Goal: Transaction & Acquisition: Purchase product/service

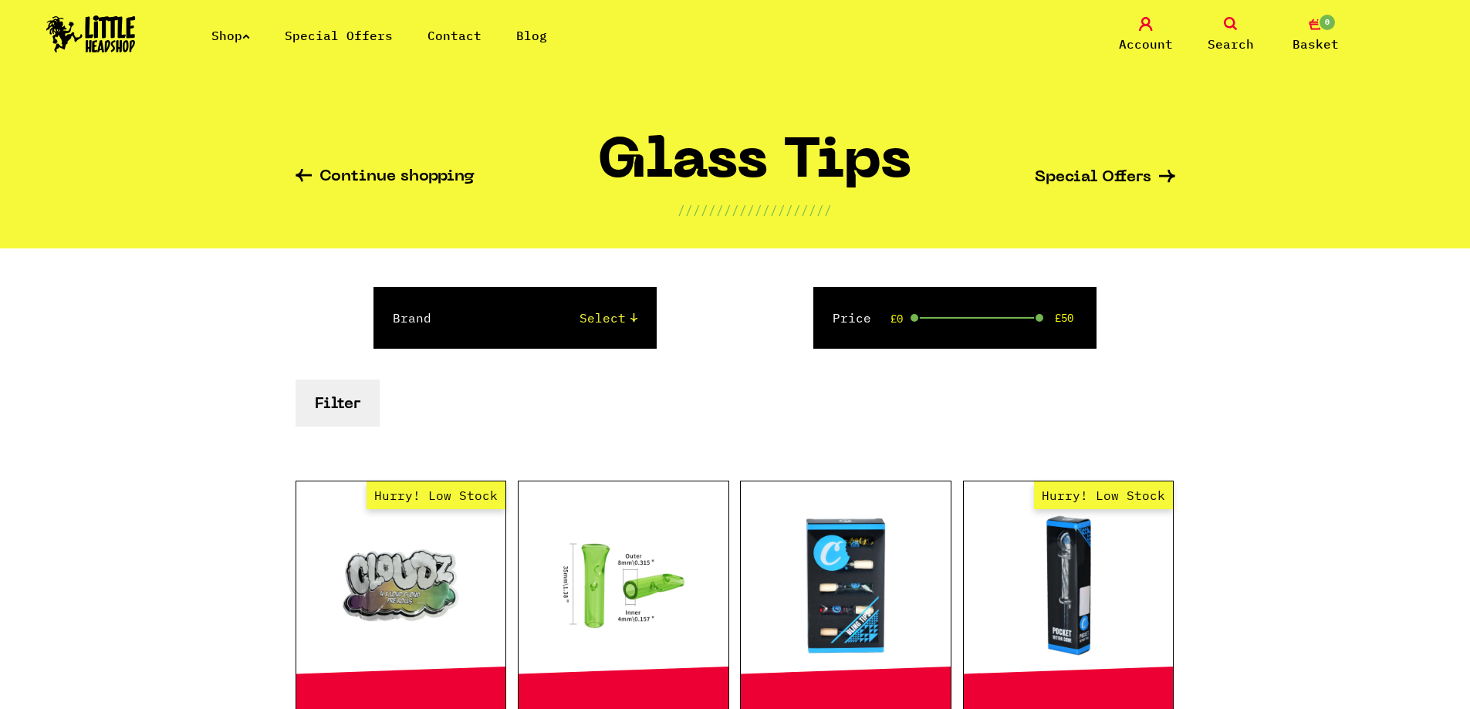
scroll to position [232, 0]
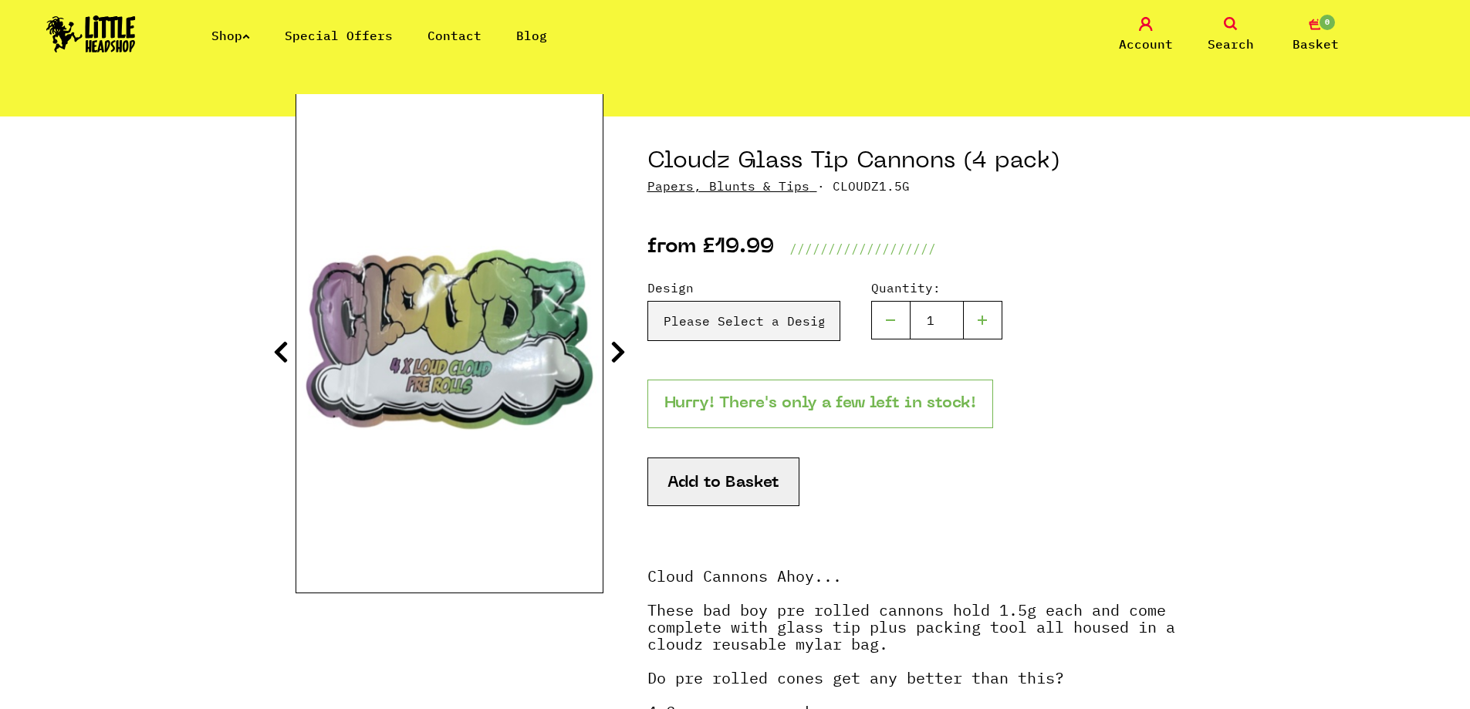
scroll to position [232, 0]
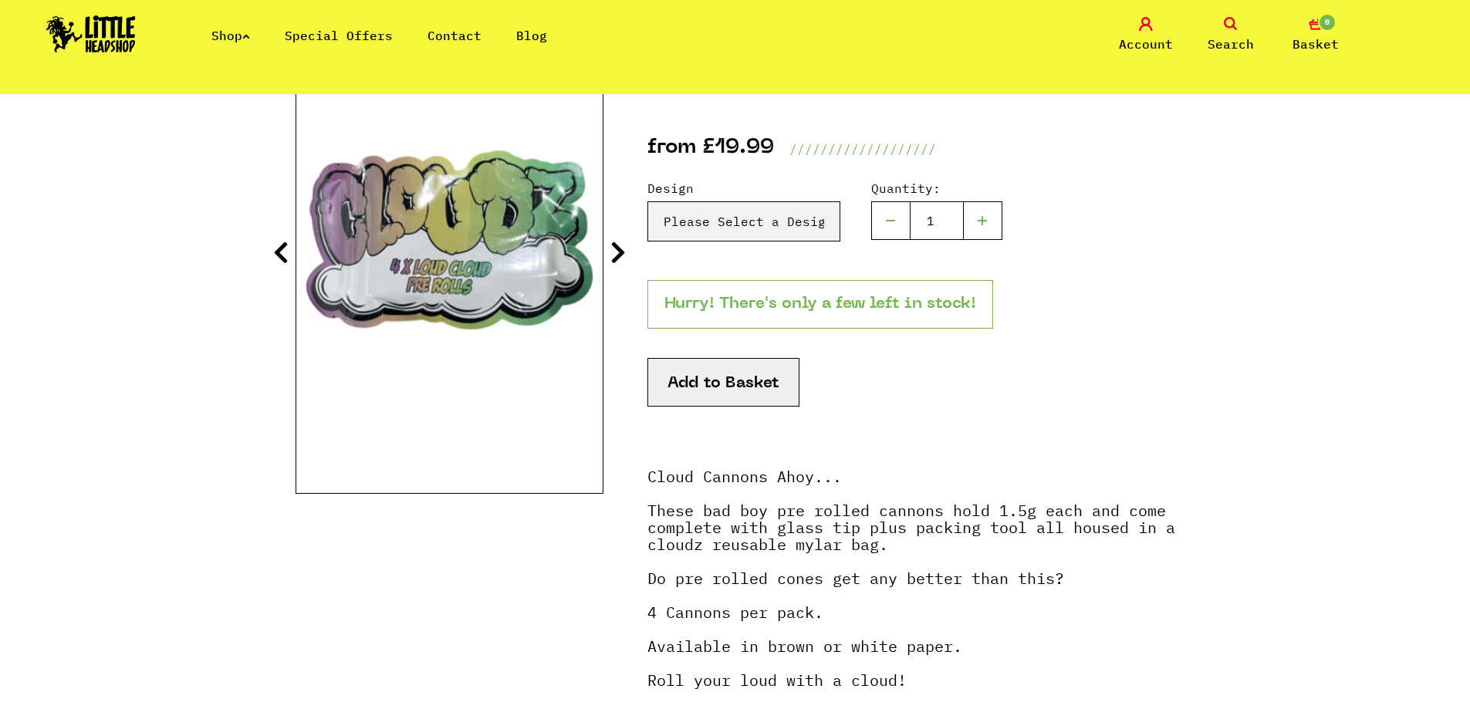
click at [756, 242] on div "Design Please Select a Design White Paper - £19.99 Brown - £19.99 Quantity:" at bounding box center [911, 229] width 528 height 101
click at [761, 230] on select "Please Select a Design White Paper - £19.99 Brown - £19.99" at bounding box center [743, 221] width 193 height 40
select select "1341"
click at [647, 201] on select "Please Select a Design White Paper - £19.99 Brown - £19.99" at bounding box center [743, 221] width 193 height 40
click at [603, 242] on section "Cloudz Glass Tip Cannons (4 pack) Papers, Blunts & Tips · CLOUDZ1.5G from £19.9…" at bounding box center [736, 419] width 880 height 805
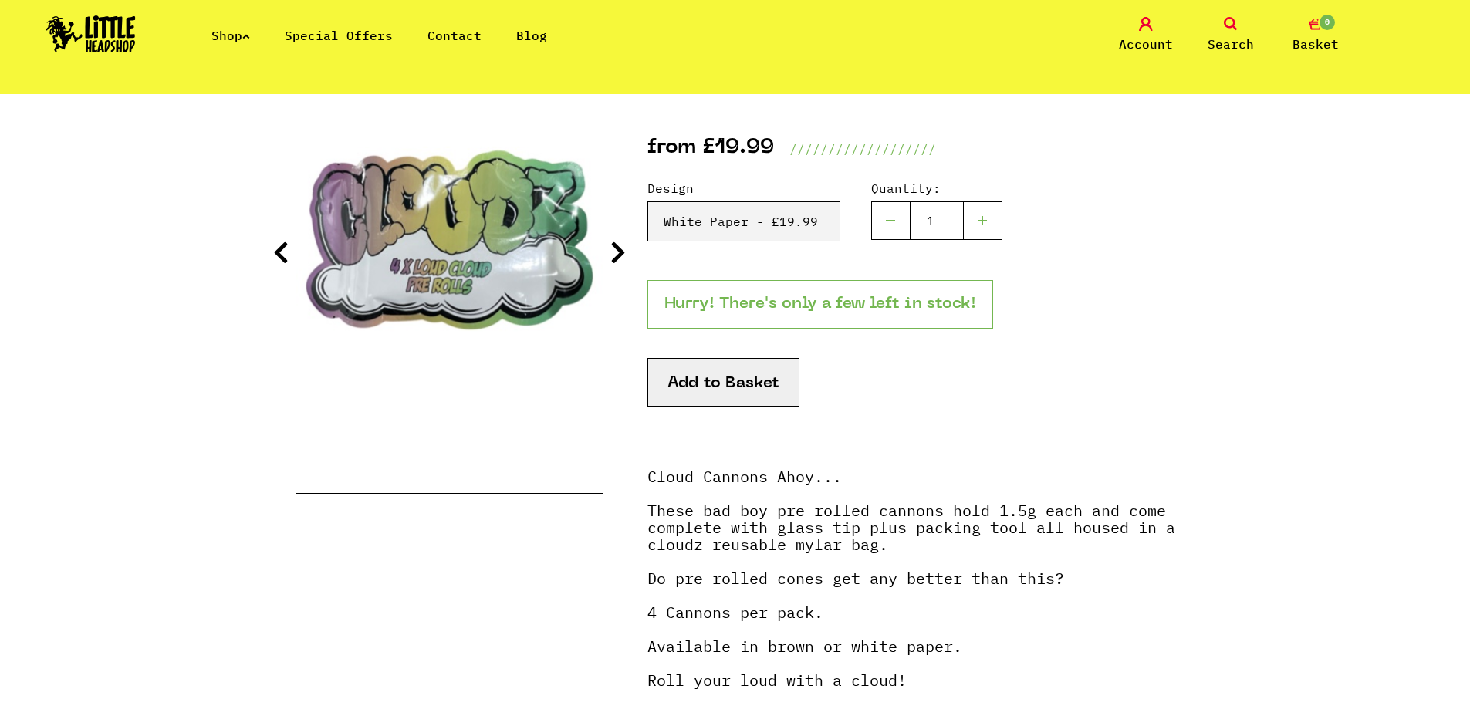
click at [616, 254] on icon at bounding box center [617, 252] width 15 height 25
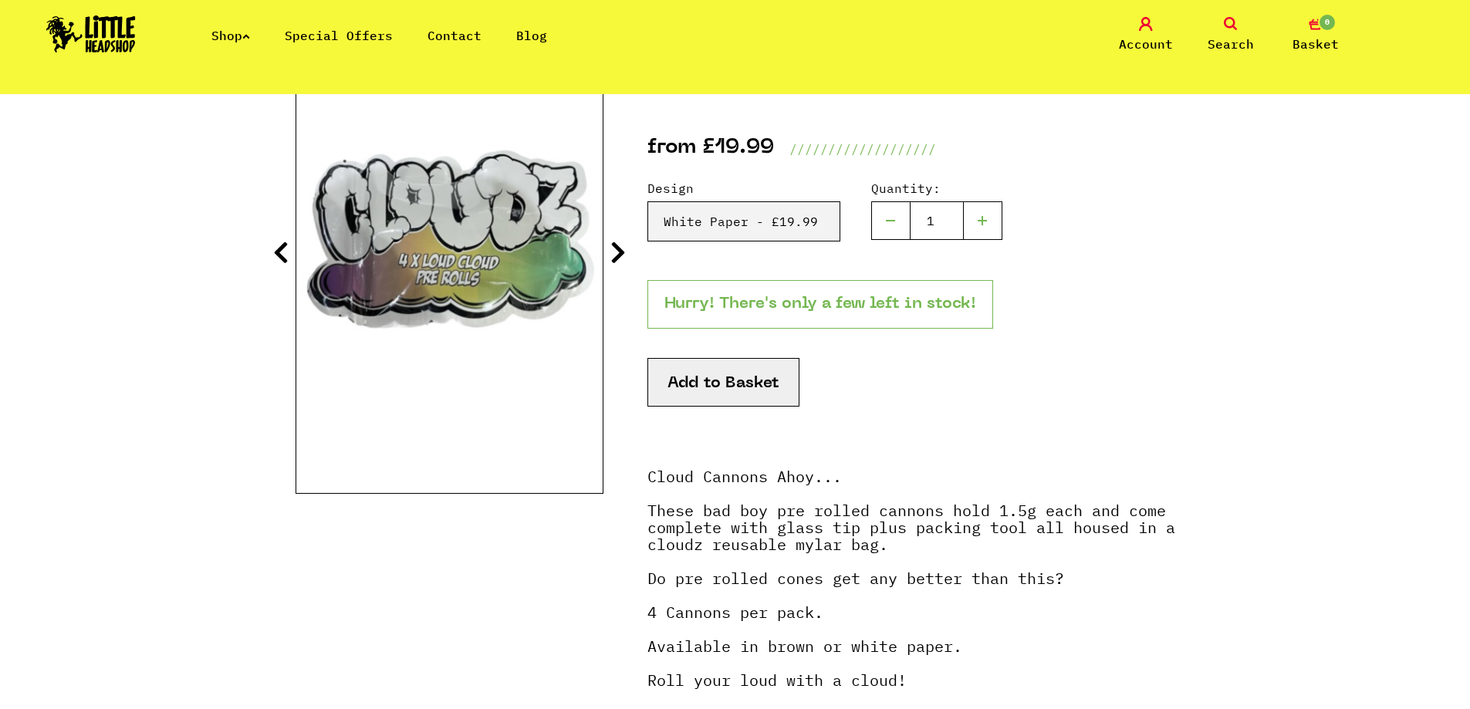
click at [616, 254] on icon at bounding box center [617, 252] width 15 height 25
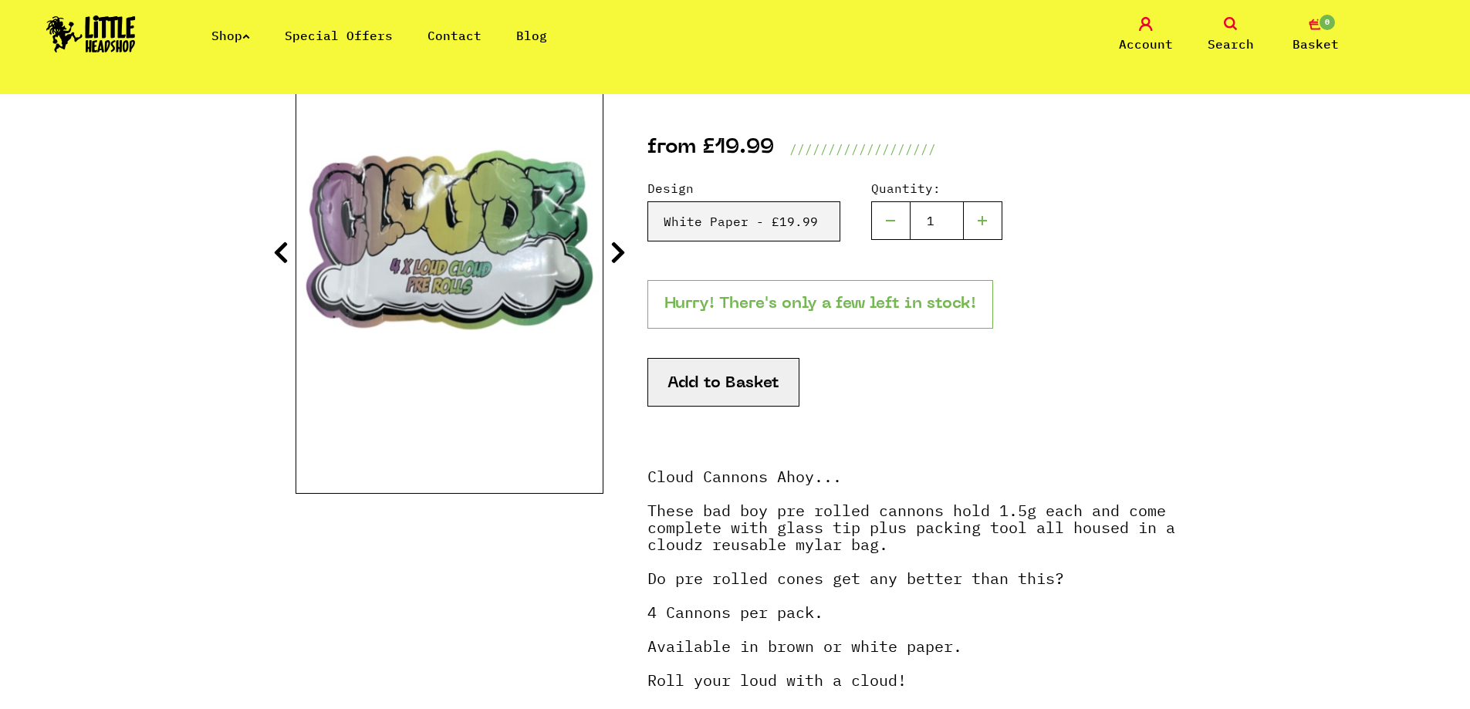
click at [616, 254] on icon at bounding box center [617, 252] width 15 height 25
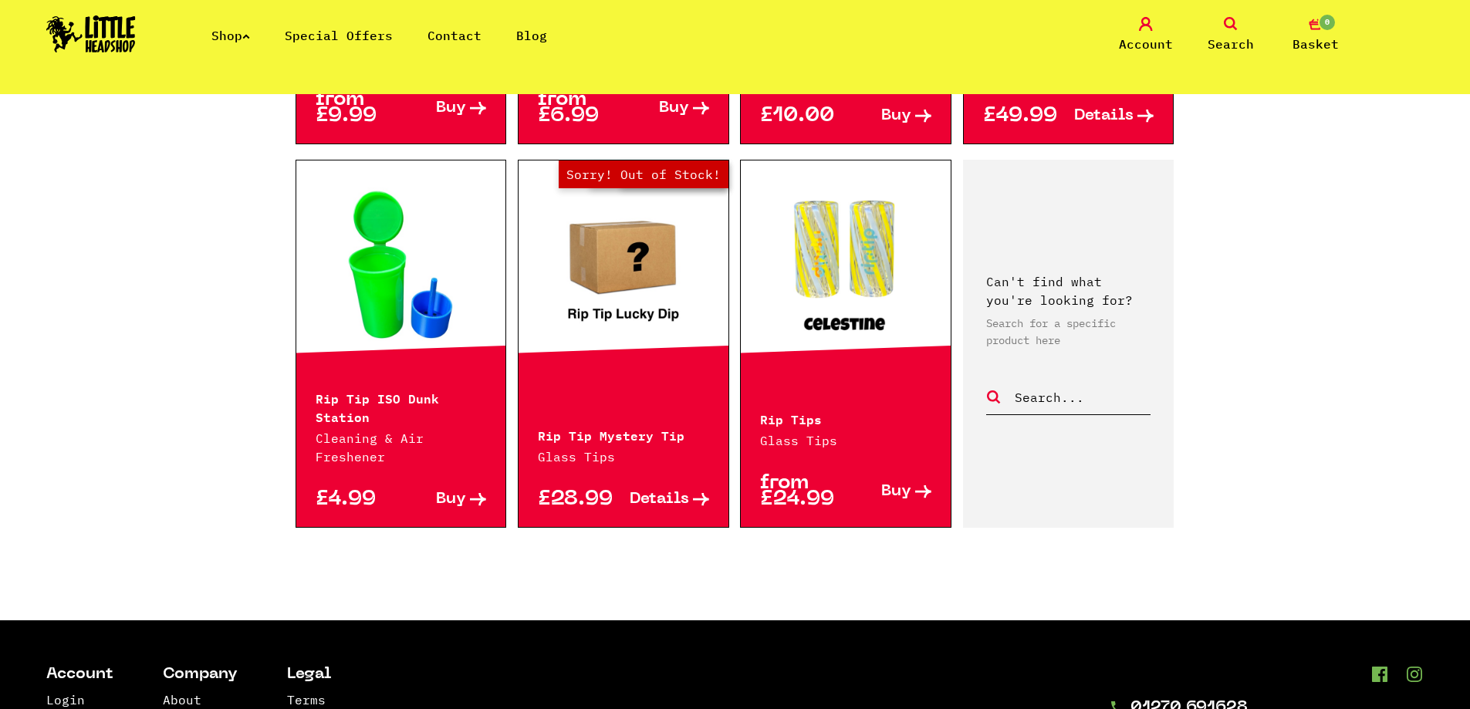
scroll to position [1466, 0]
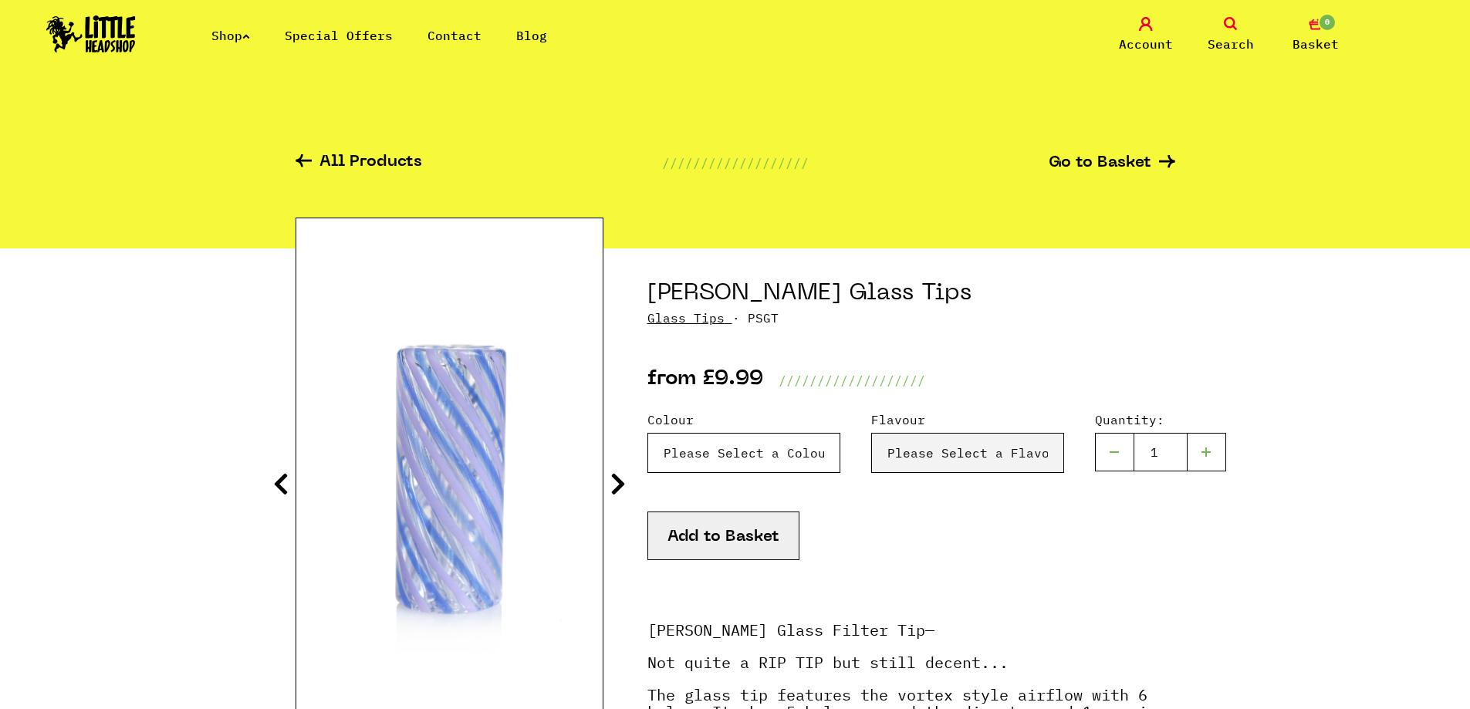
click at [769, 458] on select "Please Select a Colour Blue & Lilac - £9.99 Blue - £9.99 Orange & Red - £9.99 Y…" at bounding box center [743, 453] width 193 height 40
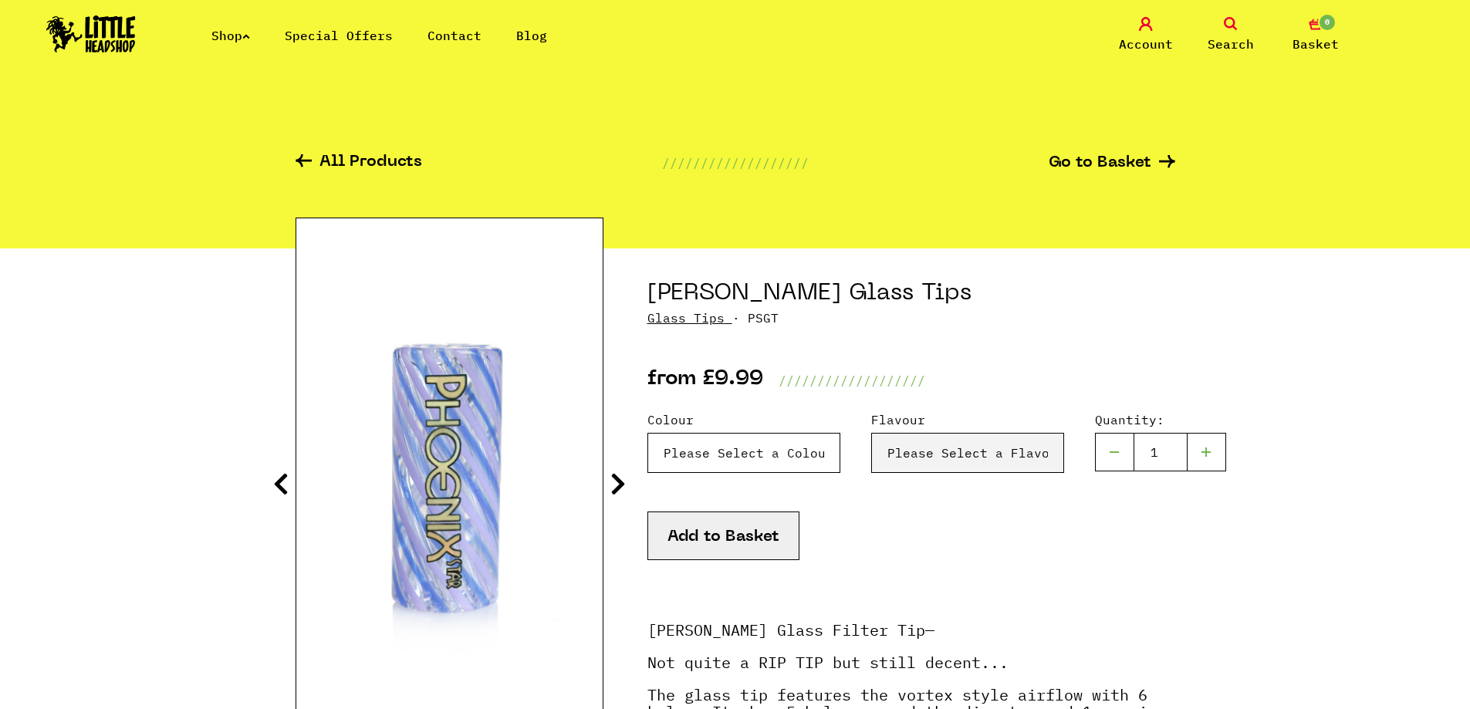
click at [647, 433] on select "Please Select a Colour Blue & Lilac - £9.99 Blue - £9.99 Orange & Red - £9.99 Y…" at bounding box center [743, 453] width 193 height 40
click at [763, 468] on select "Please Select a Colour Blue & Lilac - £9.99 Blue - £9.99 Orange & Red - £9.99 Y…" at bounding box center [743, 453] width 193 height 40
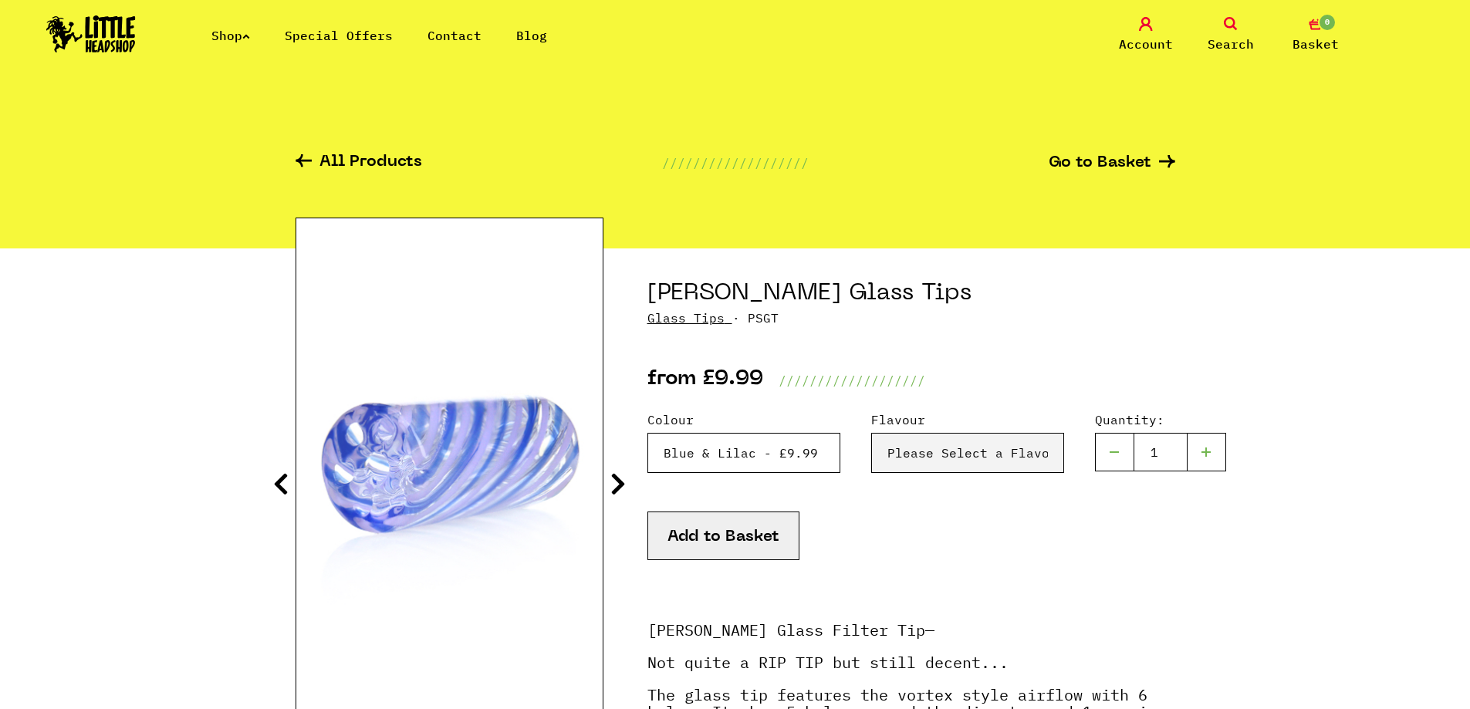
click at [647, 433] on select "Please Select a Colour Blue & Lilac - £9.99 Blue - £9.99 Orange & Red - £9.99 Y…" at bounding box center [743, 453] width 193 height 40
click at [739, 451] on select "Please Select a Colour Blue & Lilac - £9.99 Blue - £9.99 Orange & Red - £9.99 Y…" at bounding box center [743, 453] width 193 height 40
click at [647, 433] on select "Please Select a Colour Blue & Lilac - £9.99 Blue - £9.99 Orange & Red - £9.99 Y…" at bounding box center [743, 453] width 193 height 40
click at [613, 495] on icon at bounding box center [617, 484] width 15 height 25
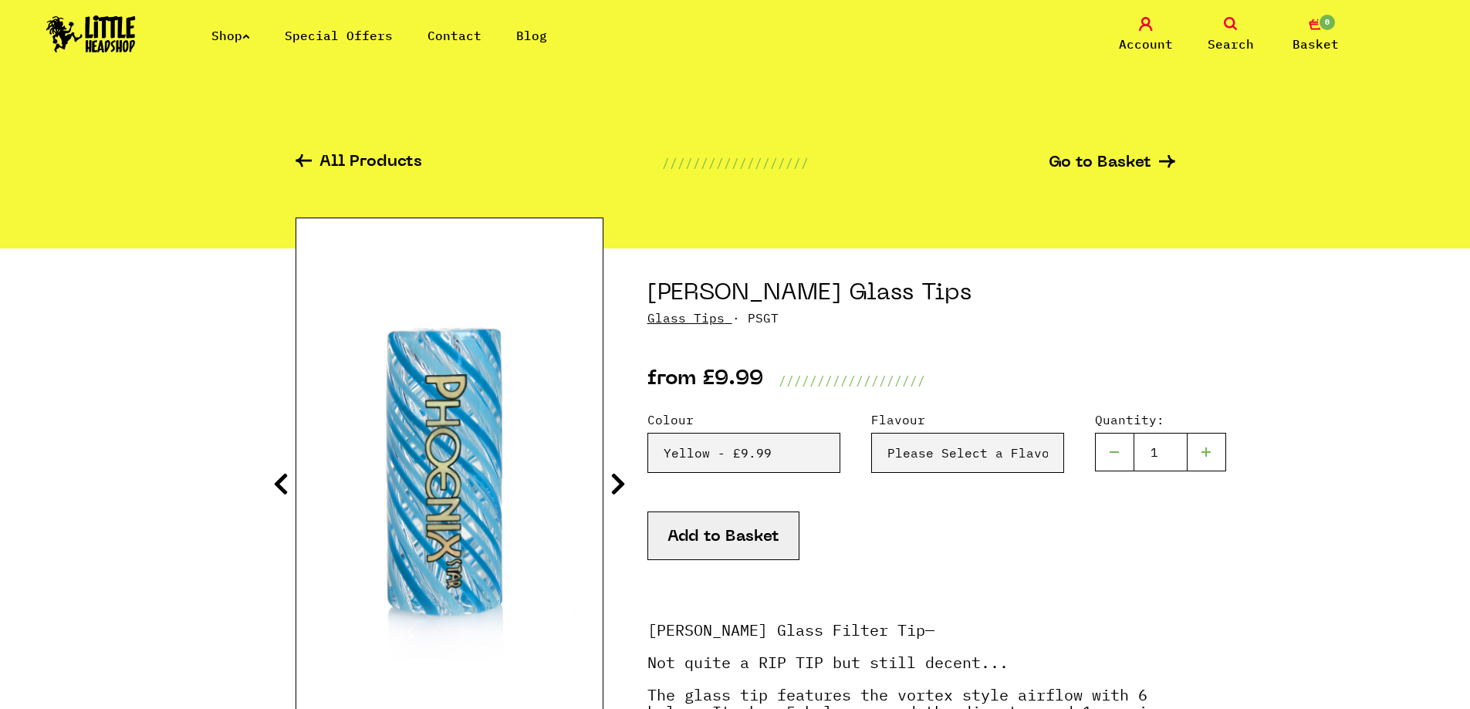
click at [613, 495] on icon at bounding box center [617, 484] width 15 height 25
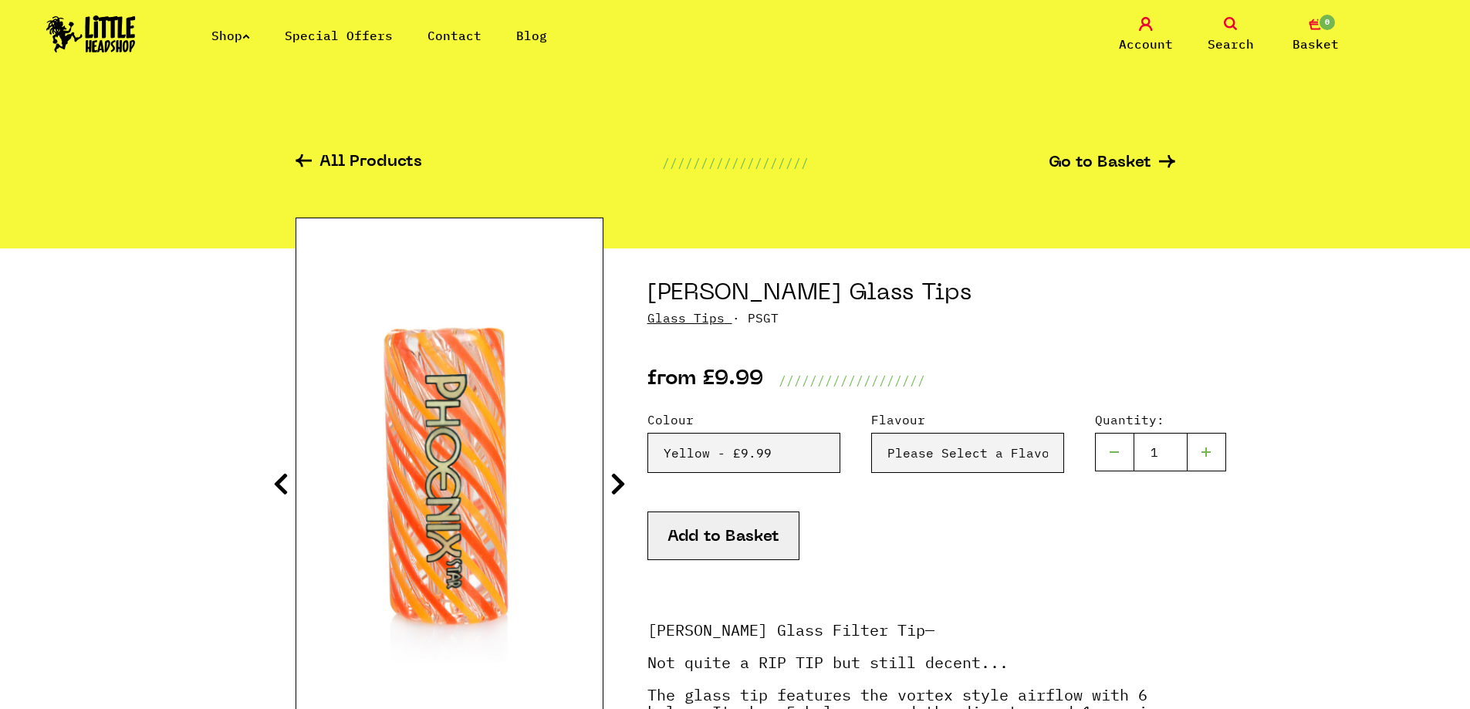
click at [613, 495] on icon at bounding box center [617, 484] width 15 height 25
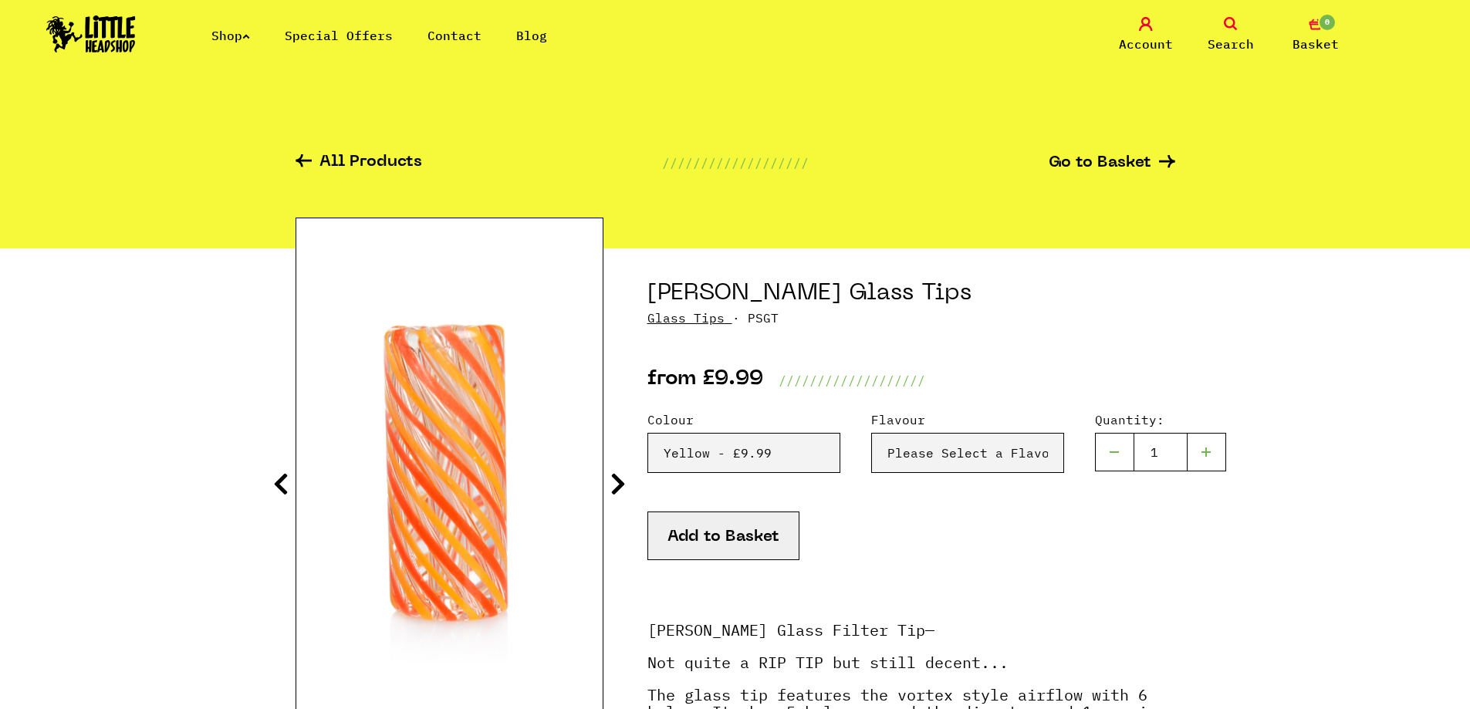
click at [613, 495] on icon at bounding box center [617, 484] width 15 height 25
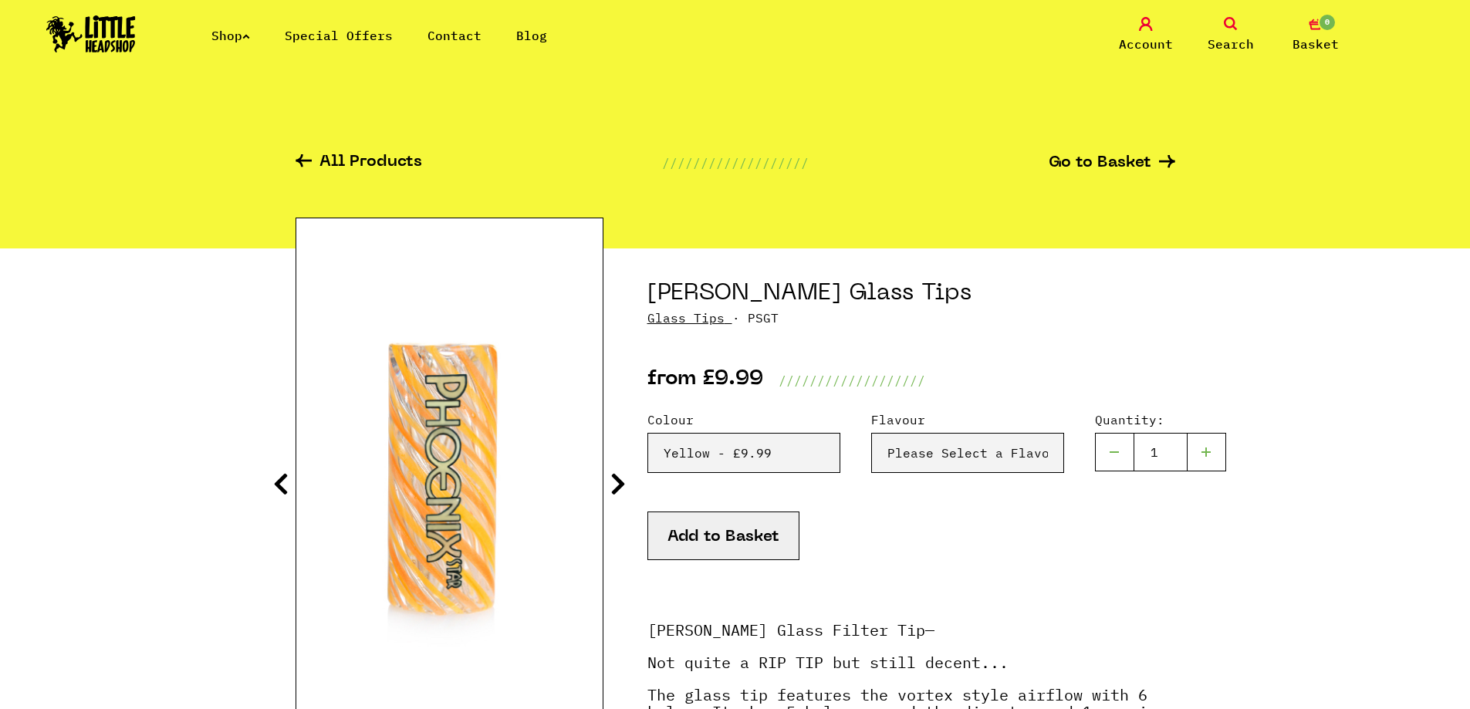
click at [613, 495] on icon at bounding box center [617, 484] width 15 height 25
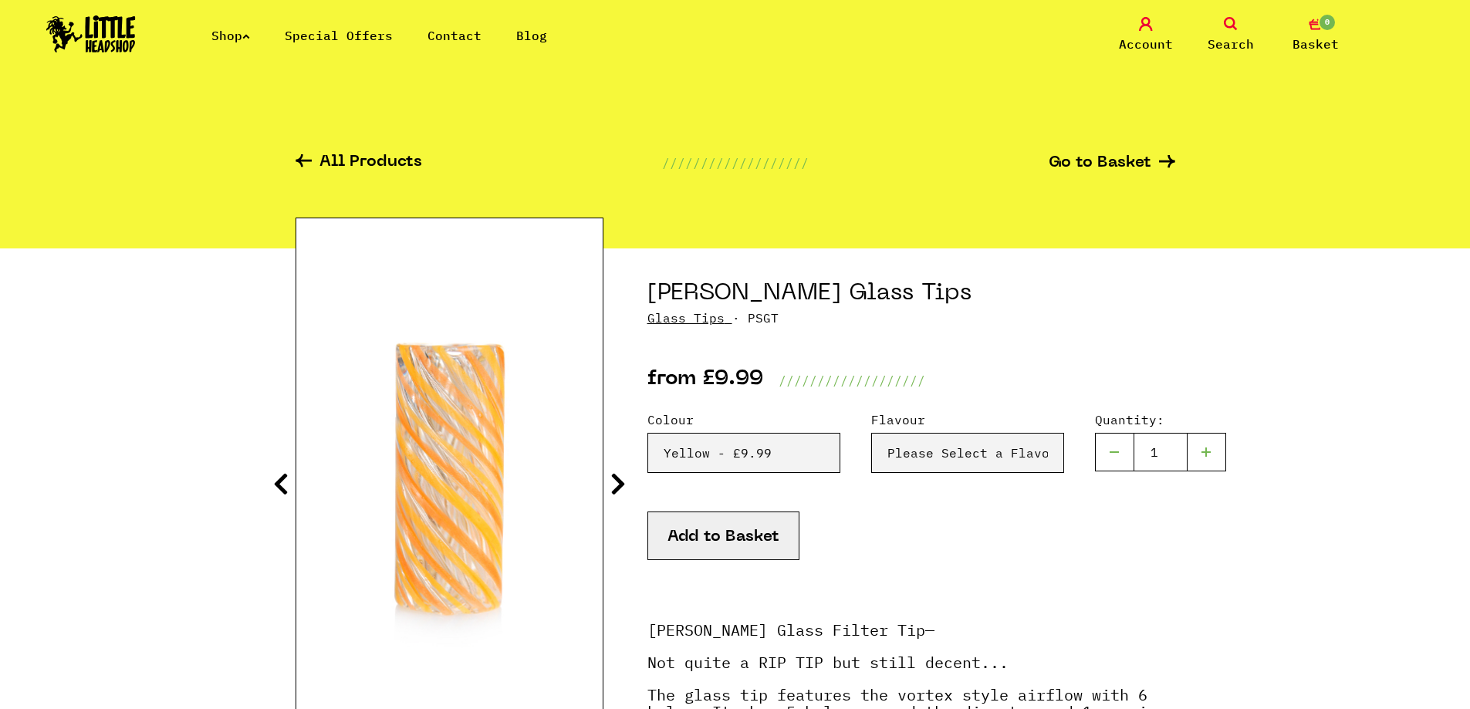
click at [613, 495] on icon at bounding box center [617, 484] width 15 height 25
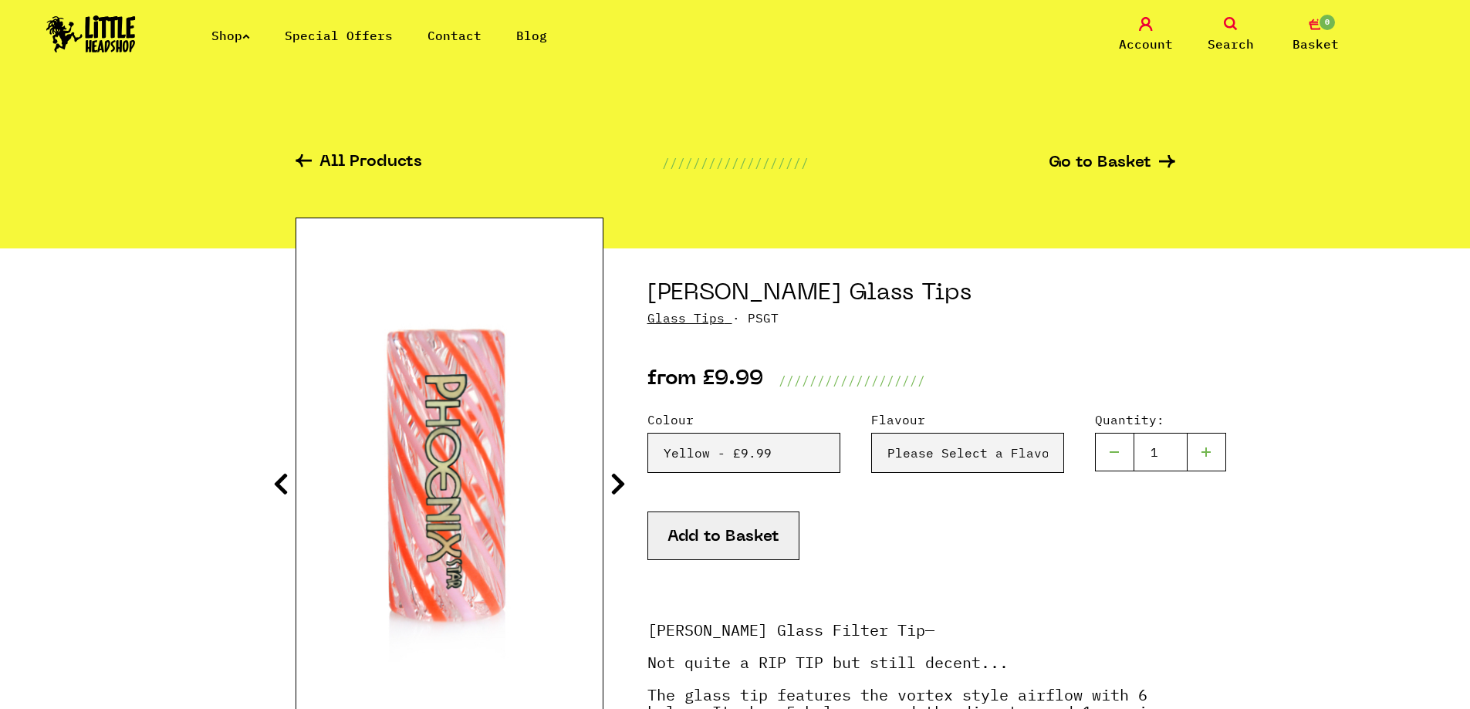
click at [613, 495] on icon at bounding box center [617, 484] width 15 height 25
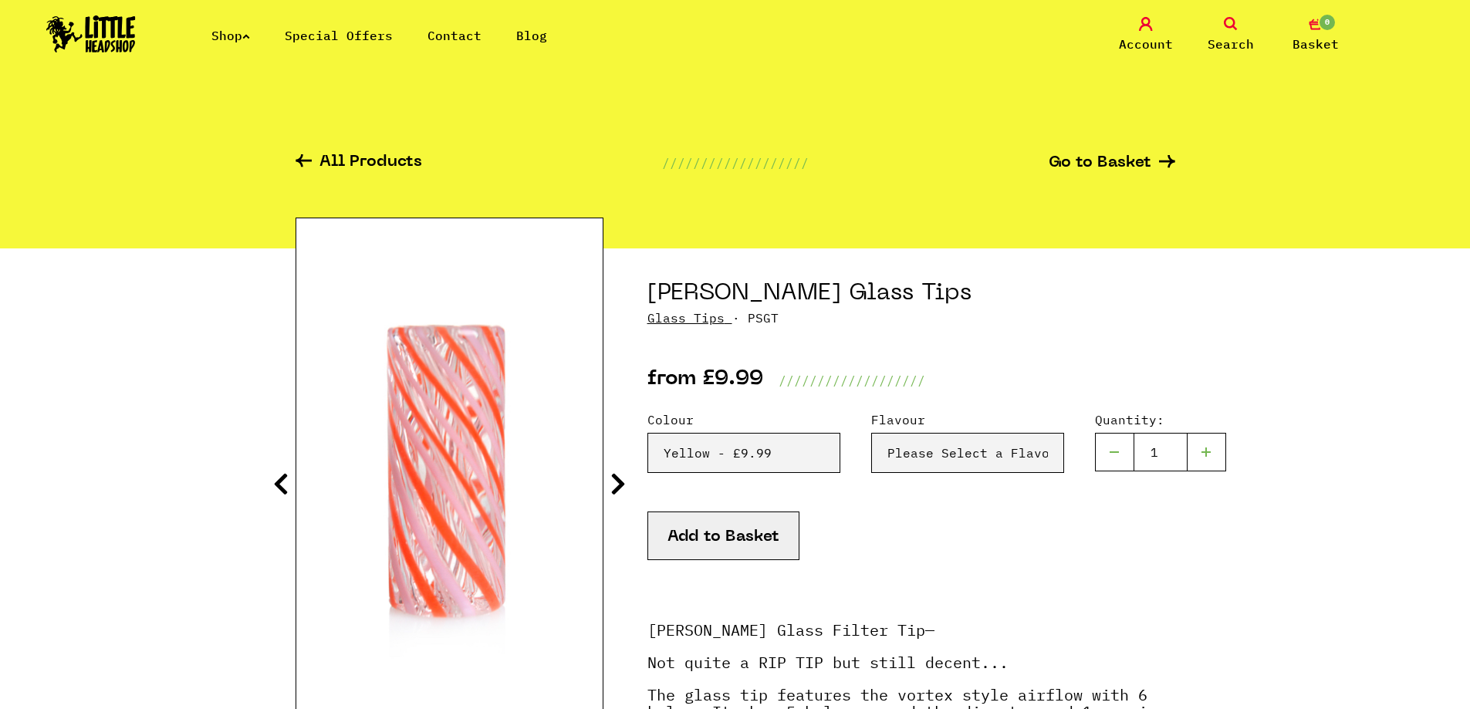
click at [613, 495] on icon at bounding box center [617, 484] width 15 height 25
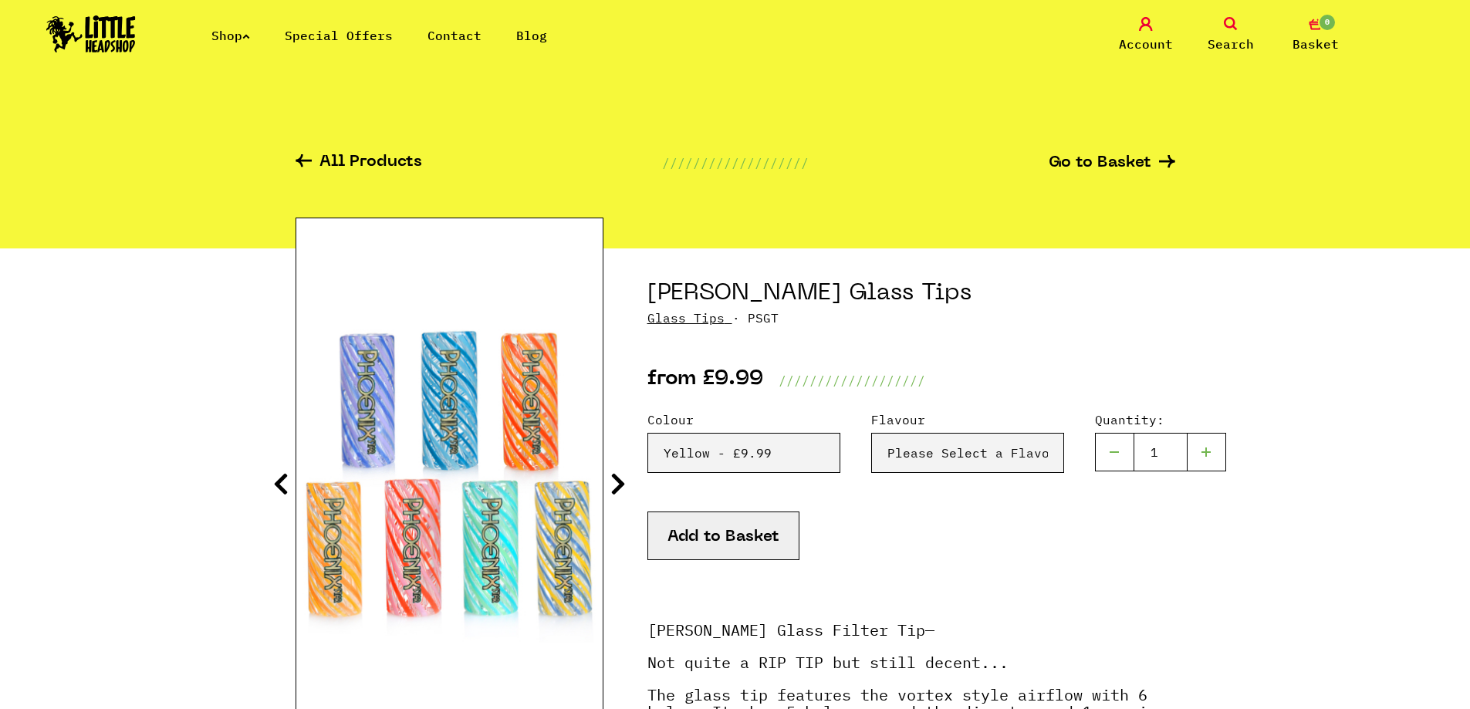
click at [613, 495] on icon at bounding box center [617, 484] width 15 height 25
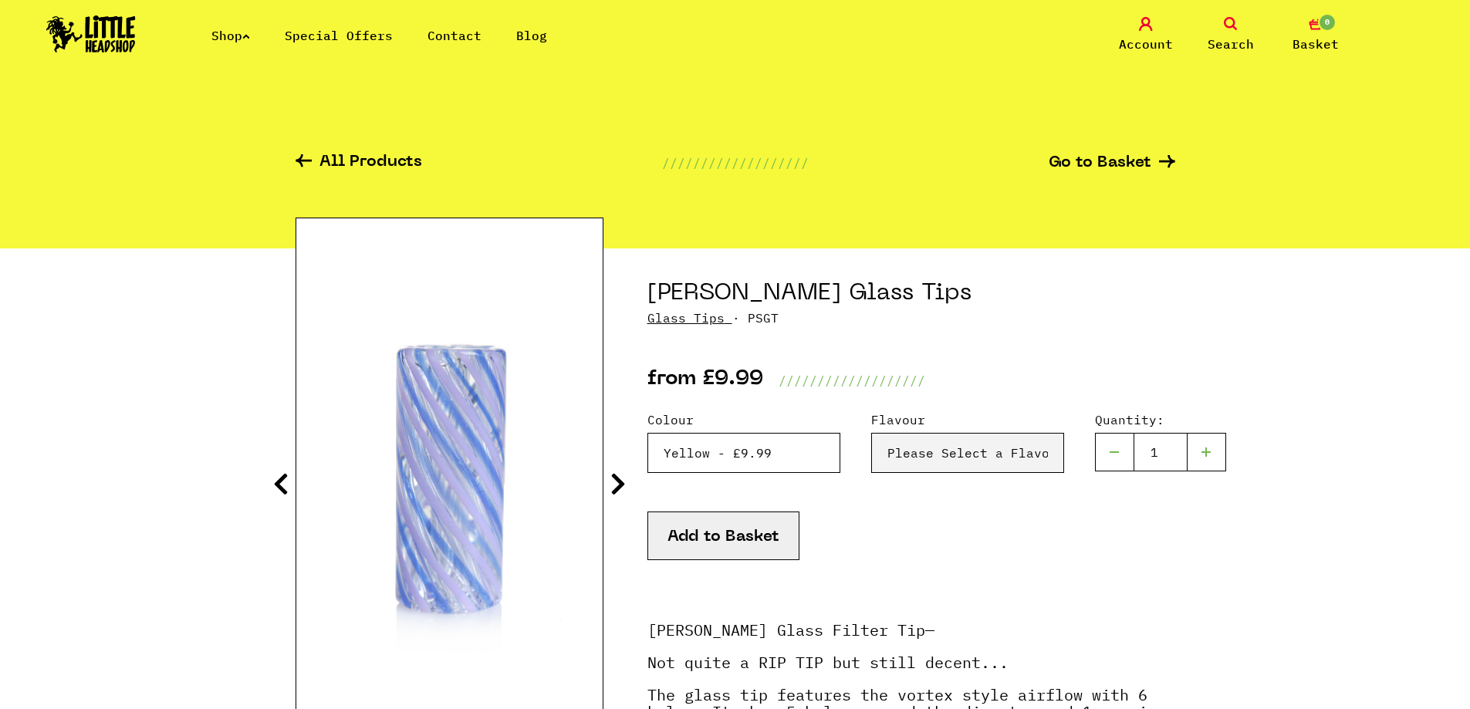
click at [701, 465] on select "Please Select a Colour Blue & Lilac - £9.99 Blue - £9.99 Orange & Red - £9.99 Y…" at bounding box center [743, 453] width 193 height 40
click at [647, 433] on select "Please Select a Colour Blue & Lilac - £9.99 Blue - £9.99 Orange & Red - £9.99 Y…" at bounding box center [743, 453] width 193 height 40
click at [620, 487] on icon at bounding box center [617, 484] width 15 height 25
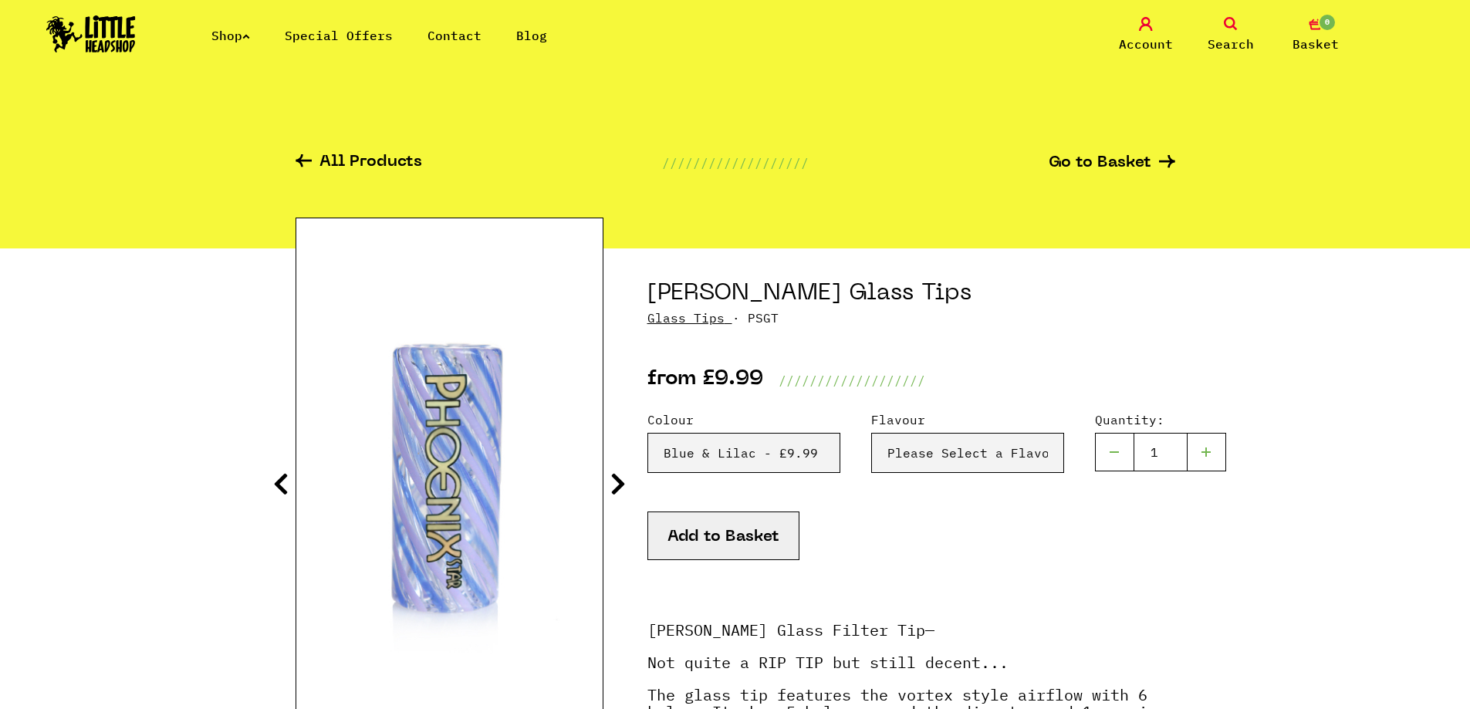
click at [620, 487] on icon at bounding box center [617, 484] width 15 height 25
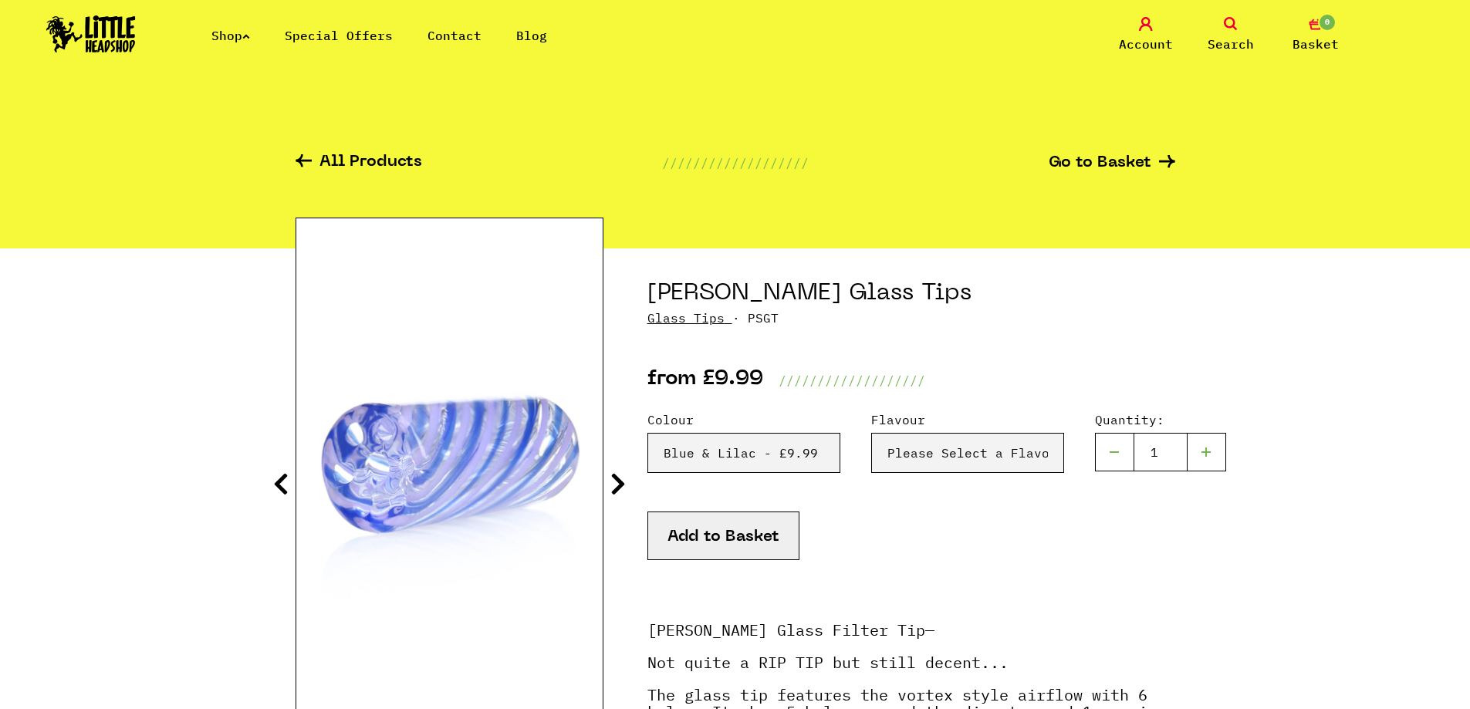
click at [638, 482] on section at bounding box center [736, 608] width 880 height 721
click at [620, 488] on icon at bounding box center [617, 484] width 15 height 25
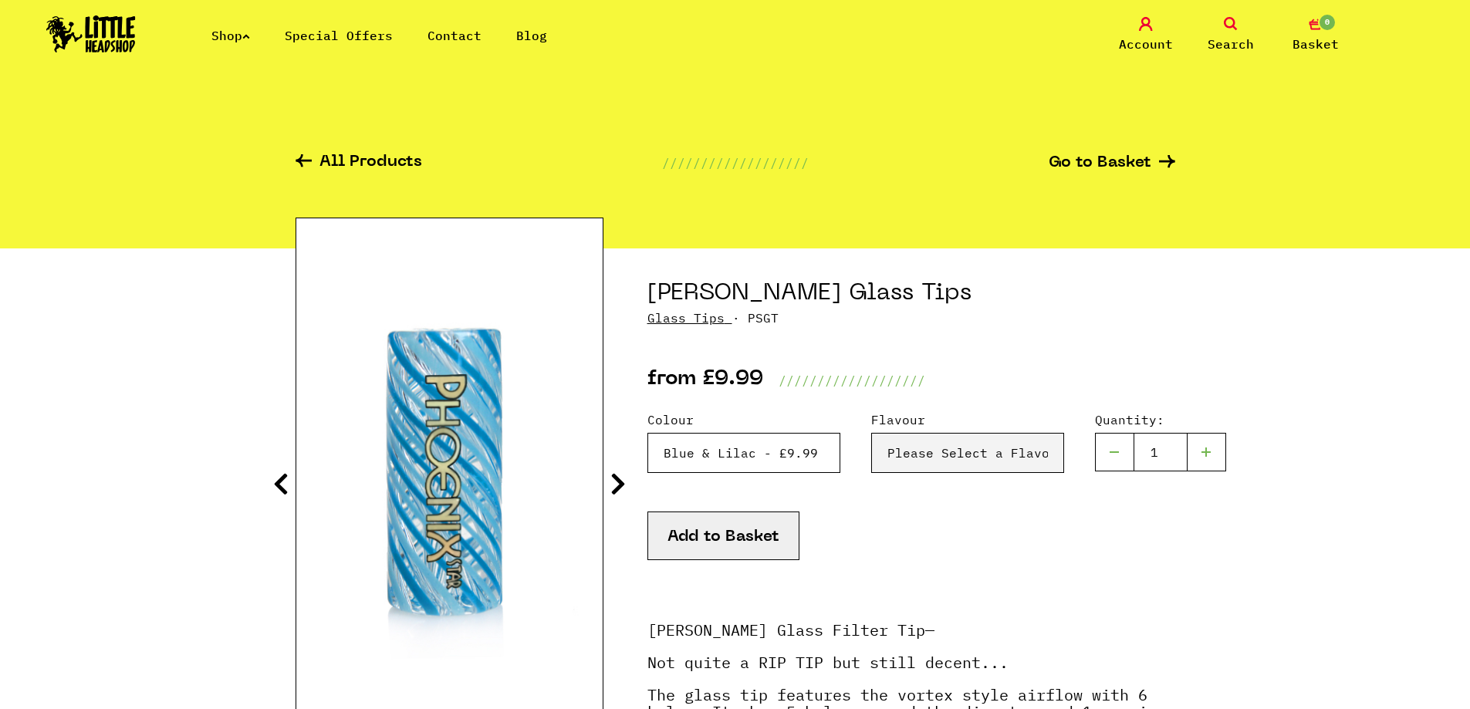
click at [734, 443] on select "Please Select a Colour Blue & Lilac - £9.99 Blue - £9.99 Orange & Red - £9.99 Y…" at bounding box center [743, 453] width 193 height 40
select select "2010"
click at [647, 433] on select "Please Select a Colour Blue & Lilac - £9.99 Blue - £9.99 Orange & Red - £9.99 Y…" at bounding box center [743, 453] width 193 height 40
click at [751, 545] on button "Add to Basket" at bounding box center [723, 536] width 152 height 49
click at [962, 460] on select "Please Select a Flavour Turqouise - £9.99" at bounding box center [967, 453] width 193 height 40
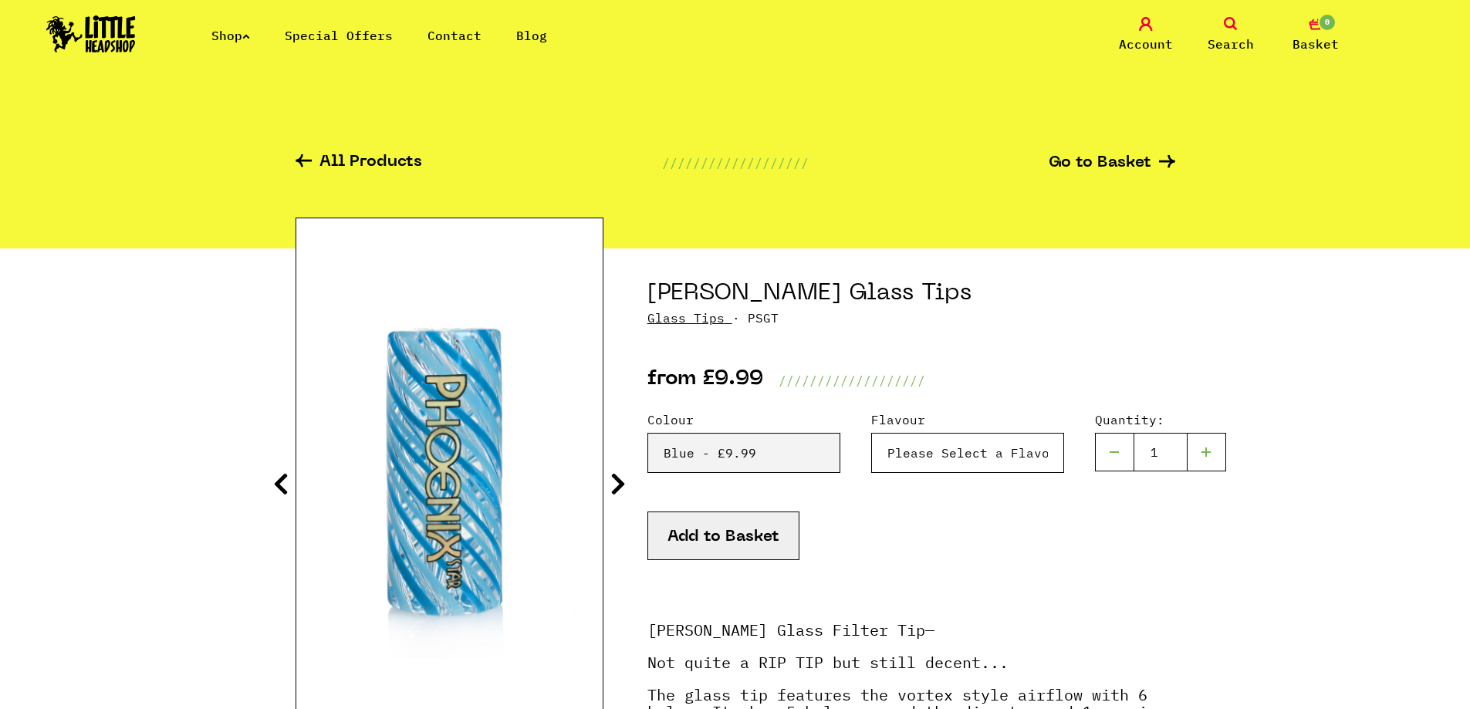
select select "2014"
click at [871, 433] on select "Please Select a Flavour Turqouise - £9.99" at bounding box center [967, 453] width 193 height 40
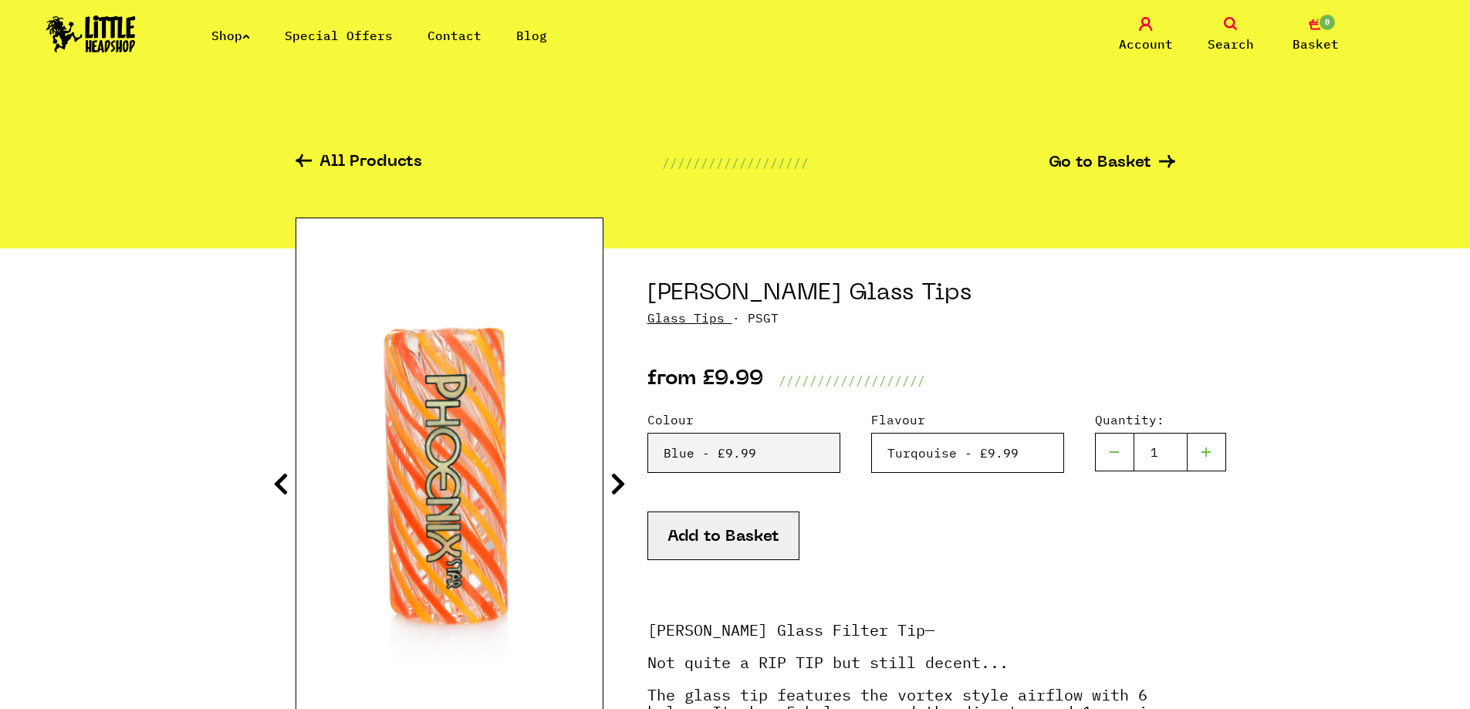
click at [911, 458] on select "Please Select a Flavour Turqouise - £9.99" at bounding box center [967, 453] width 193 height 40
click at [697, 529] on button "Add to Basket" at bounding box center [723, 536] width 152 height 49
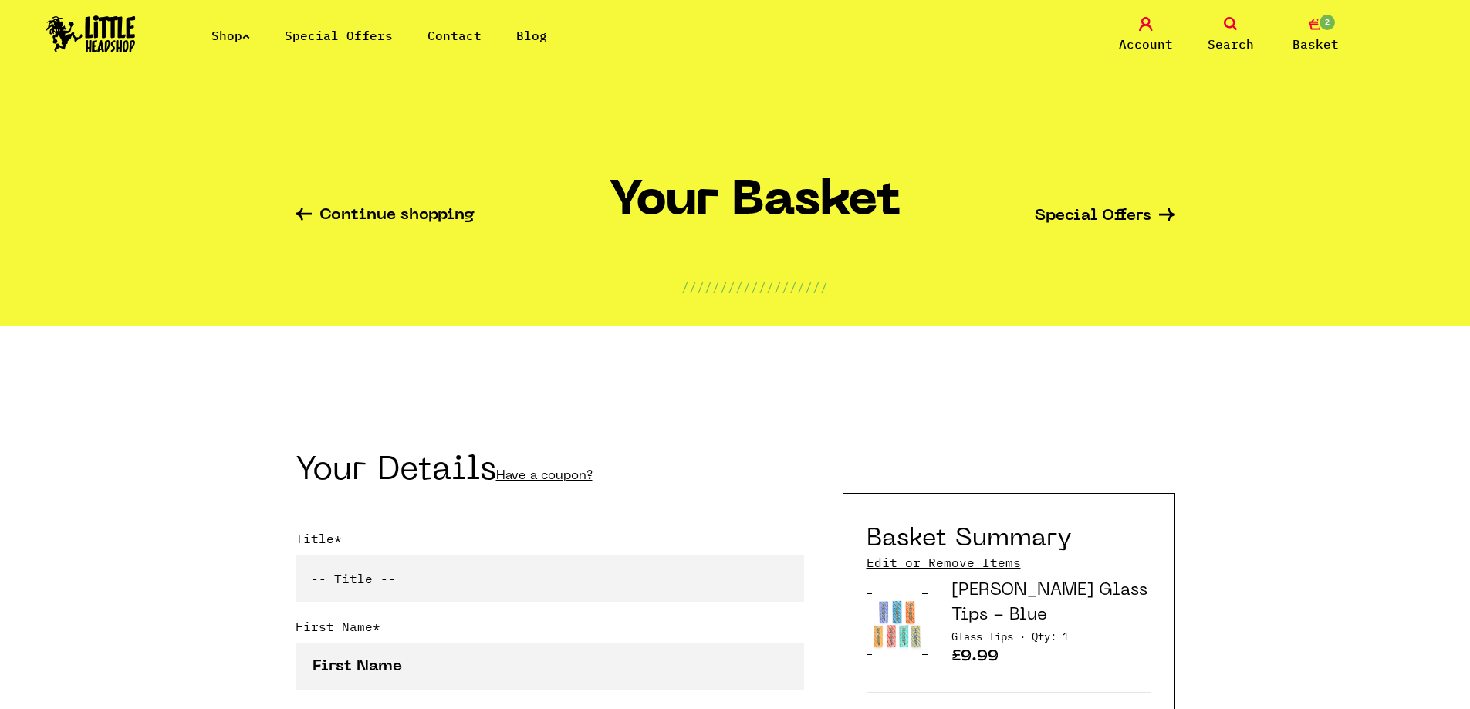
click at [340, 214] on link "Continue shopping" at bounding box center [385, 217] width 179 height 18
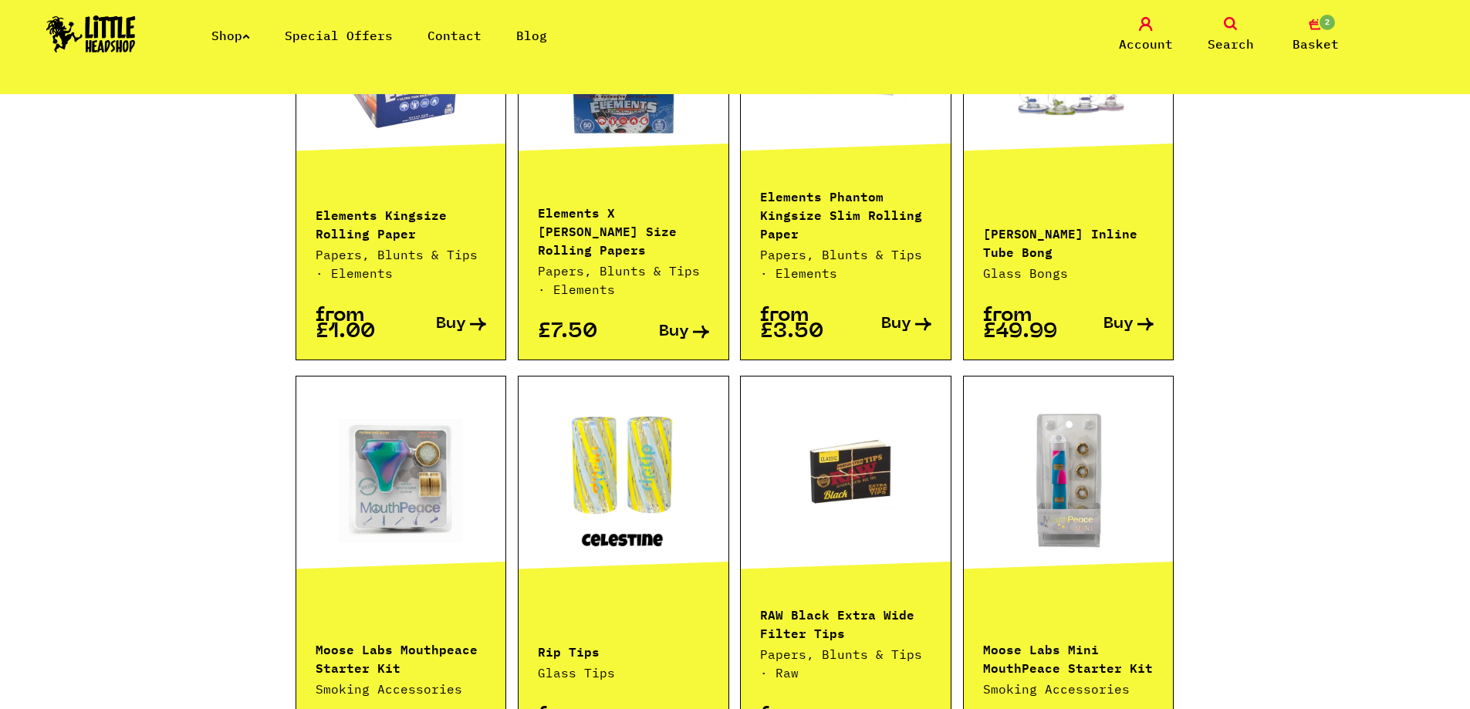
scroll to position [1312, 0]
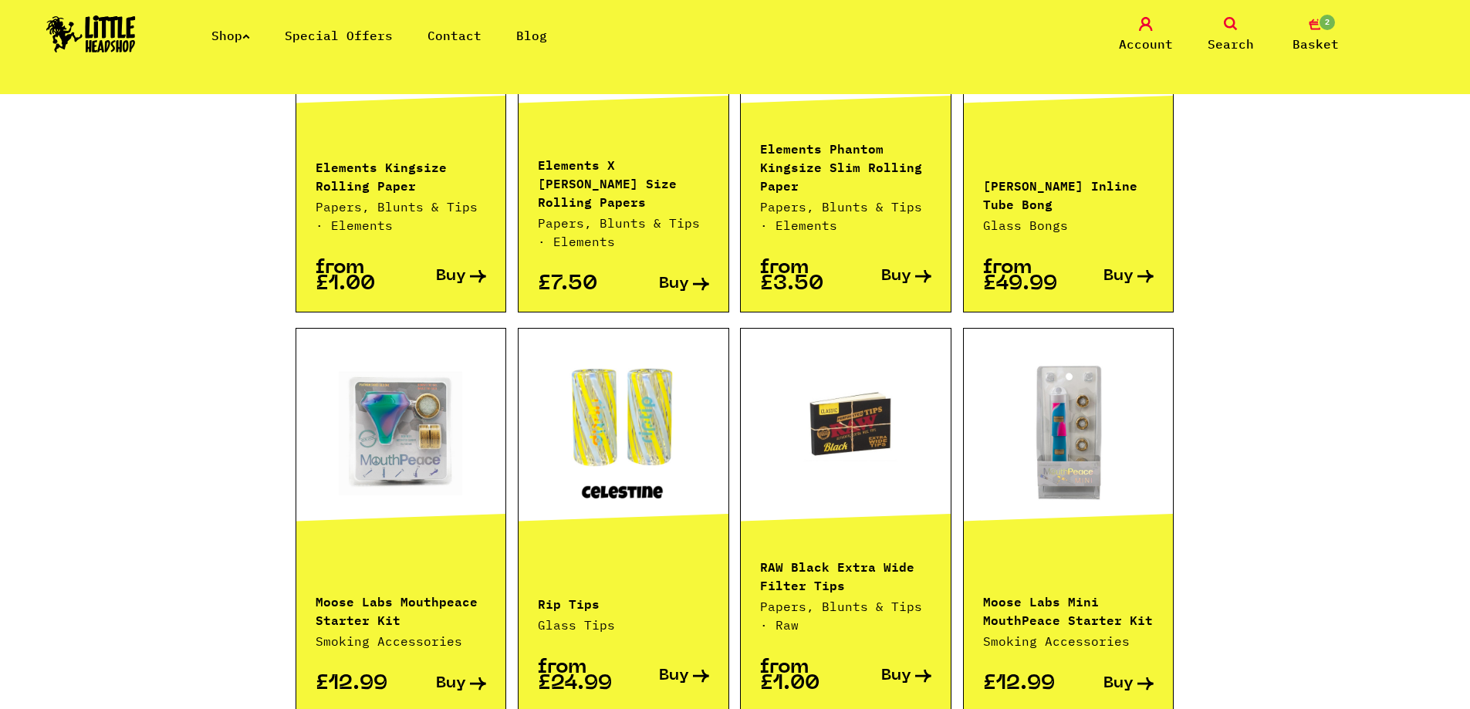
click at [586, 528] on div "Rip Tips Glass Tips from £24.99 Buy" at bounding box center [623, 520] width 211 height 384
click at [588, 396] on link at bounding box center [624, 433] width 210 height 154
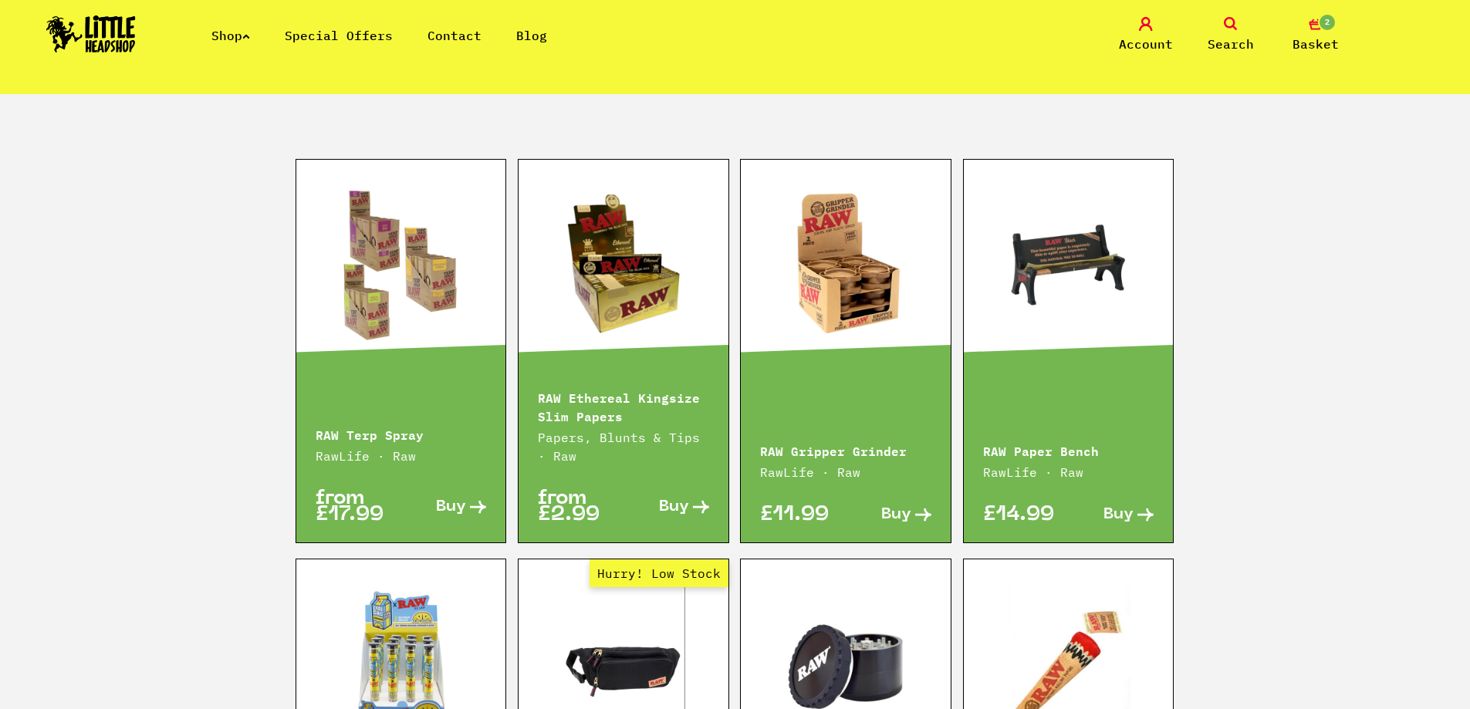
scroll to position [2238, 0]
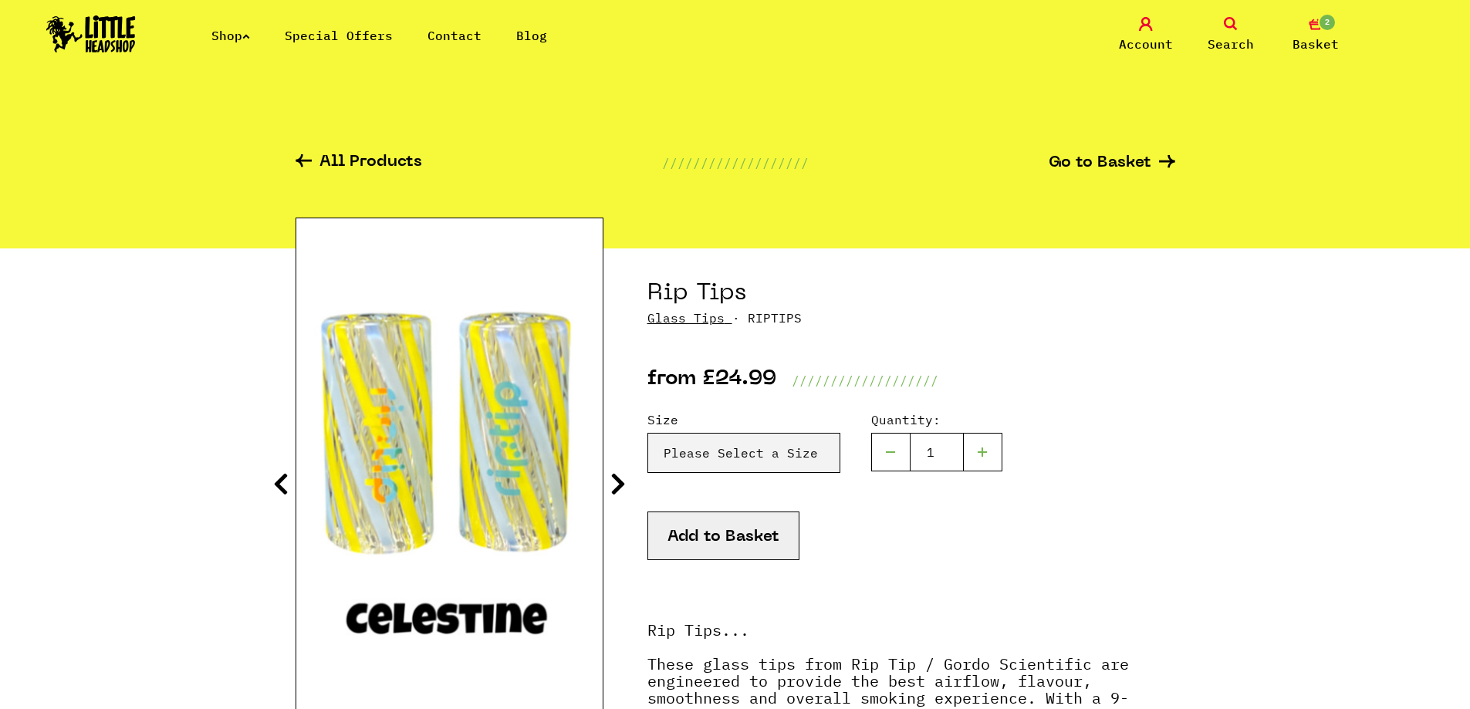
click at [745, 461] on select "Please Select a Size Rip Tips - Size 7 - Clear - £24.99 (Out of Stock) Rip Tips…" at bounding box center [743, 453] width 193 height 40
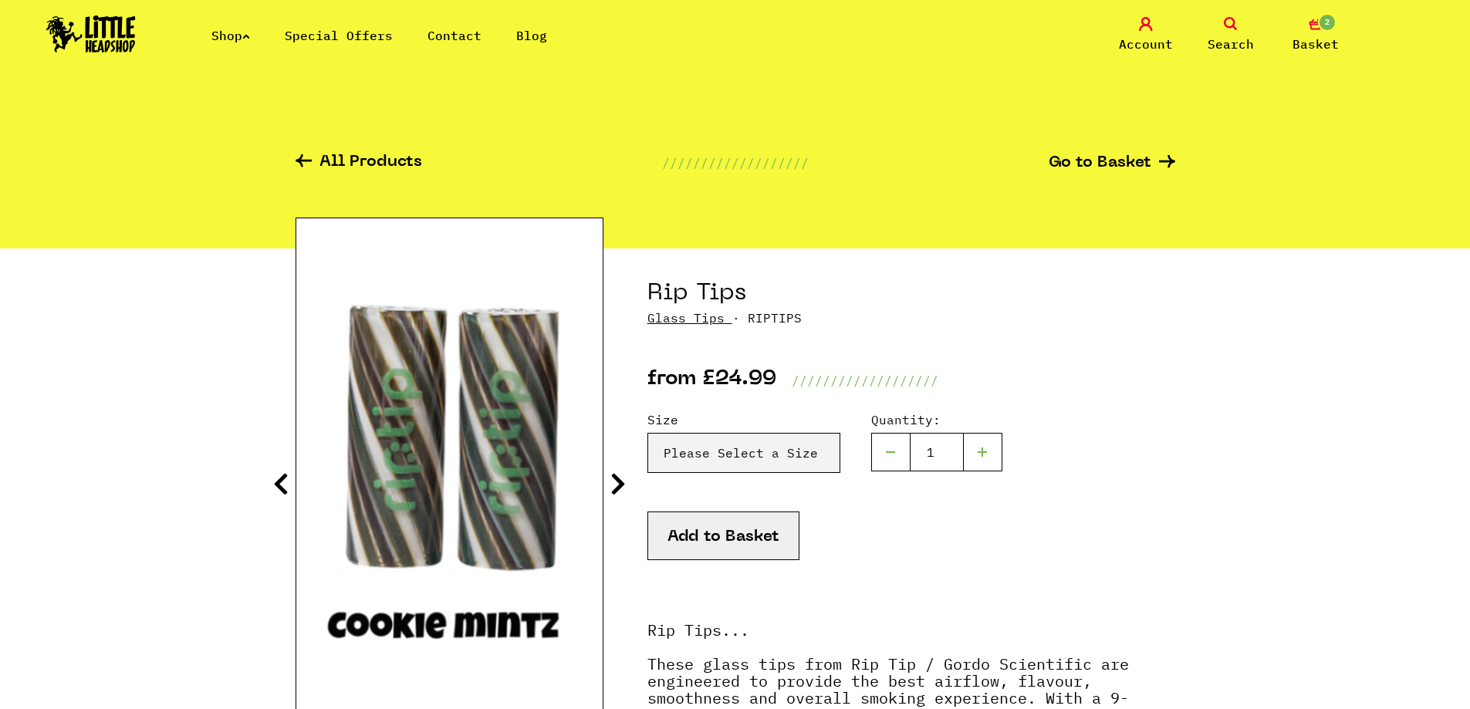
select select "1904"
click at [647, 433] on select "Please Select a Size Rip Tips - Size 7 - Clear - £24.99 (Out of Stock) Rip Tips…" at bounding box center [743, 453] width 193 height 40
click at [766, 437] on select "Please Select a Size Rip Tips - Size 7 - Clear - £24.99 (Out of Stock) Rip Tips…" at bounding box center [743, 453] width 193 height 40
drag, startPoint x: 1097, startPoint y: 563, endPoint x: 817, endPoint y: 525, distance: 281.9
click at [1095, 563] on div "Add to Basket" at bounding box center [911, 555] width 528 height 87
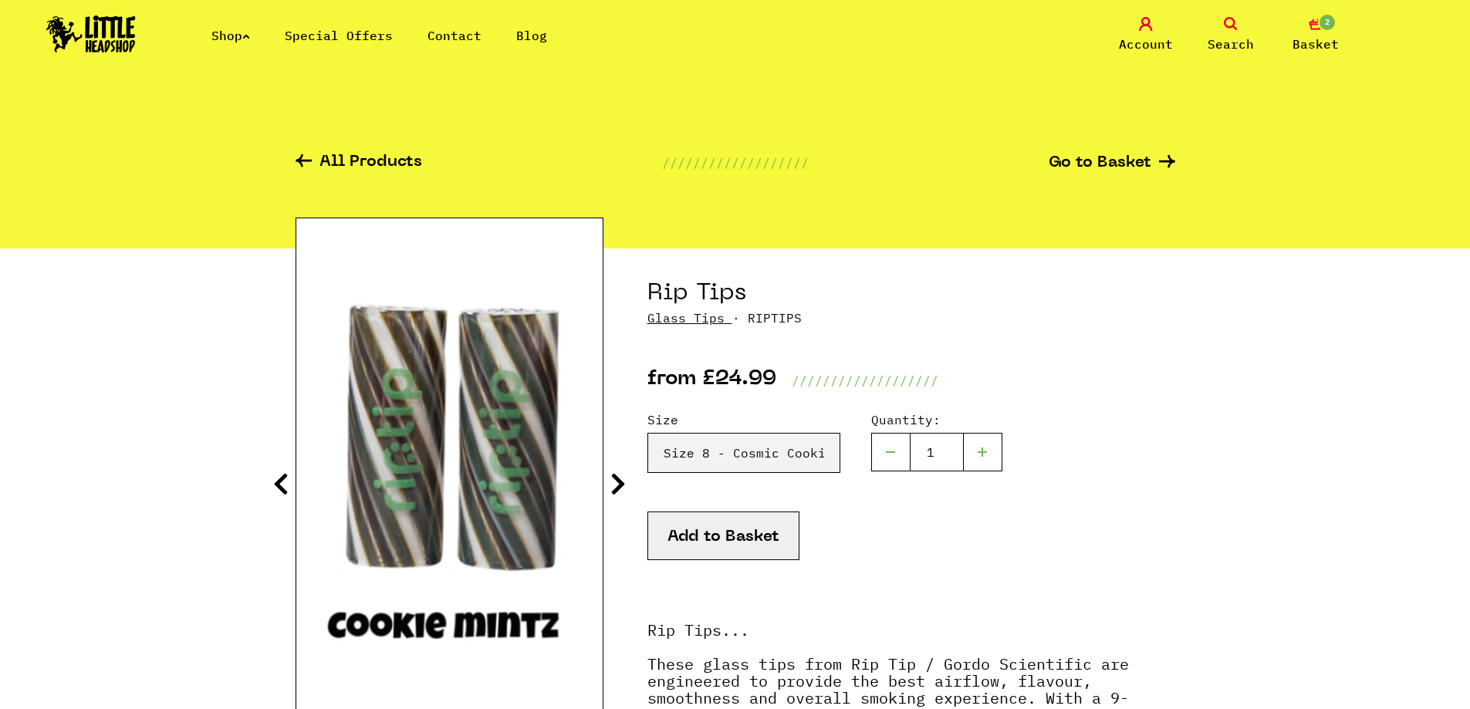
drag, startPoint x: 601, startPoint y: 505, endPoint x: 613, endPoint y: 482, distance: 25.2
click at [600, 505] on img at bounding box center [449, 471] width 306 height 383
click at [617, 480] on icon at bounding box center [617, 484] width 15 height 25
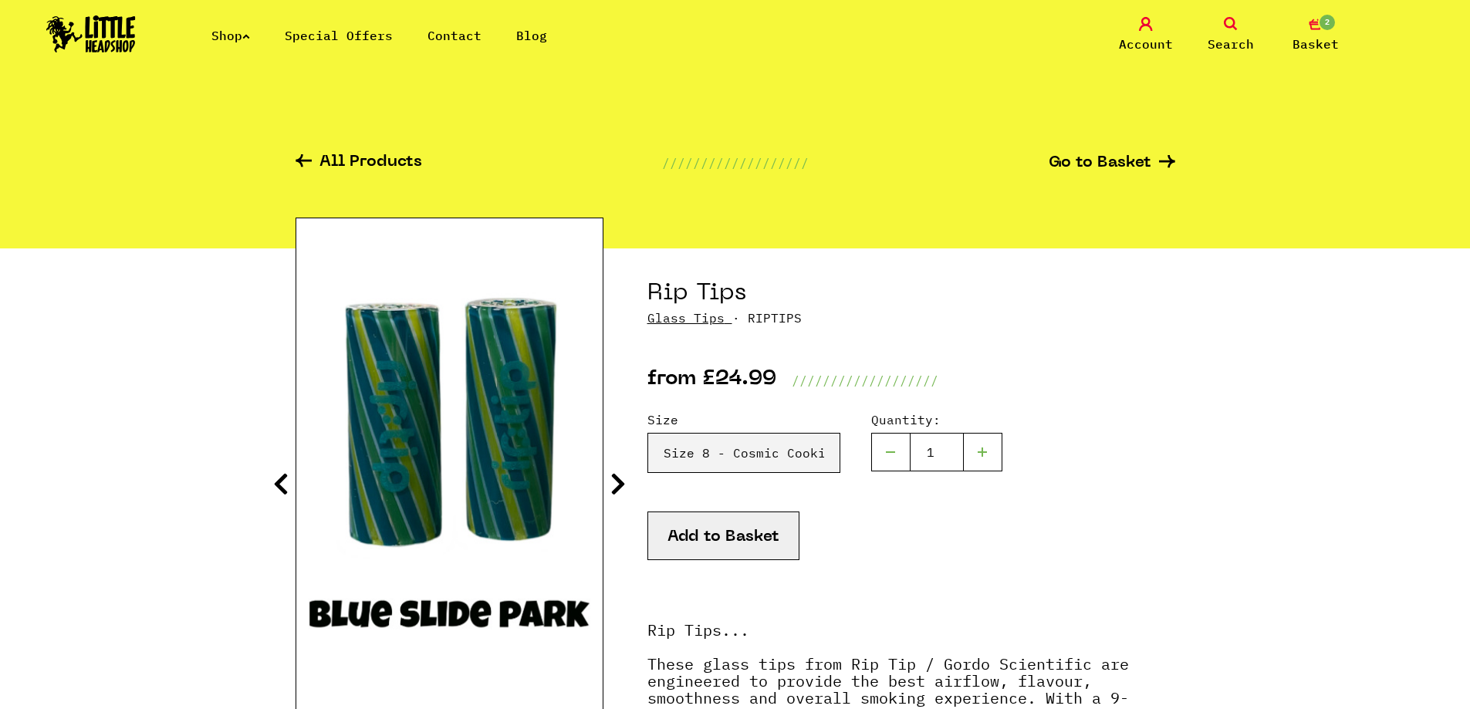
click at [617, 480] on icon at bounding box center [617, 484] width 15 height 25
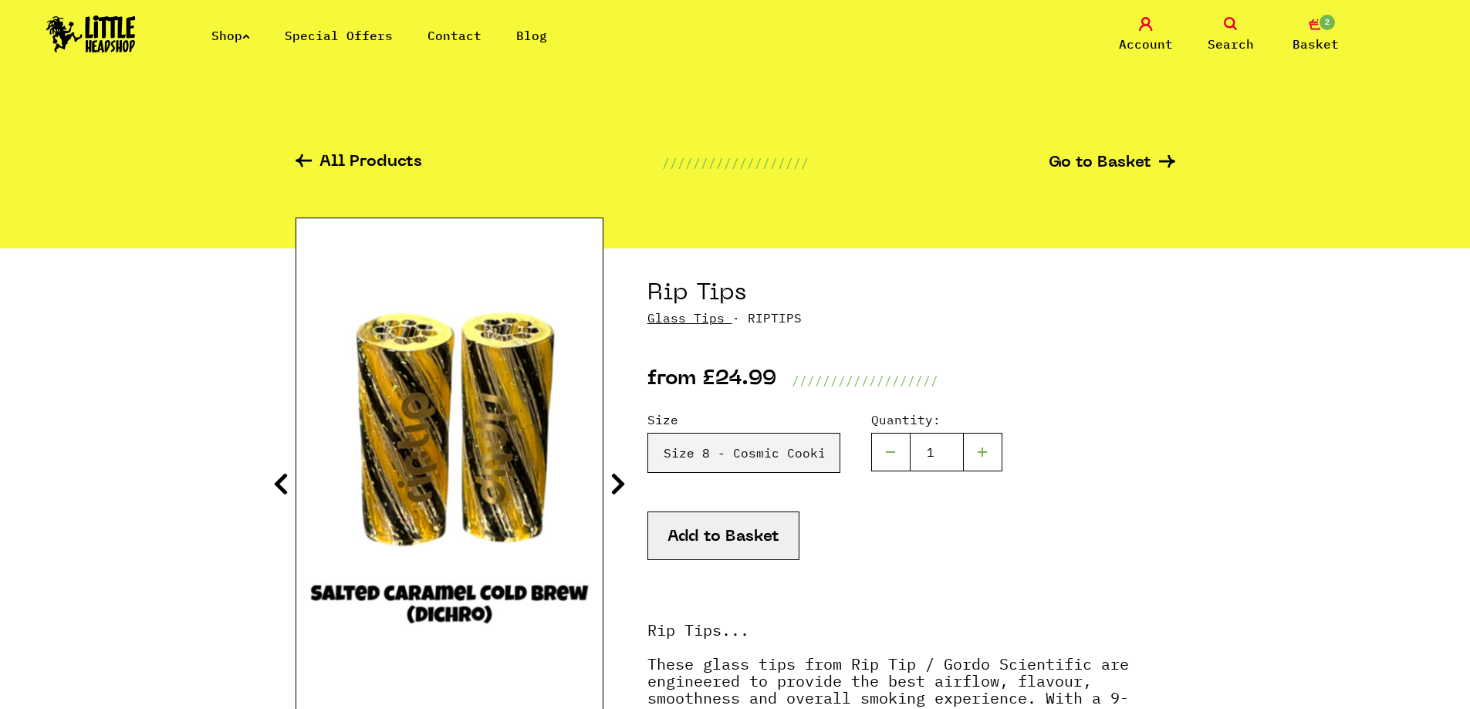
click at [617, 480] on icon at bounding box center [617, 484] width 15 height 25
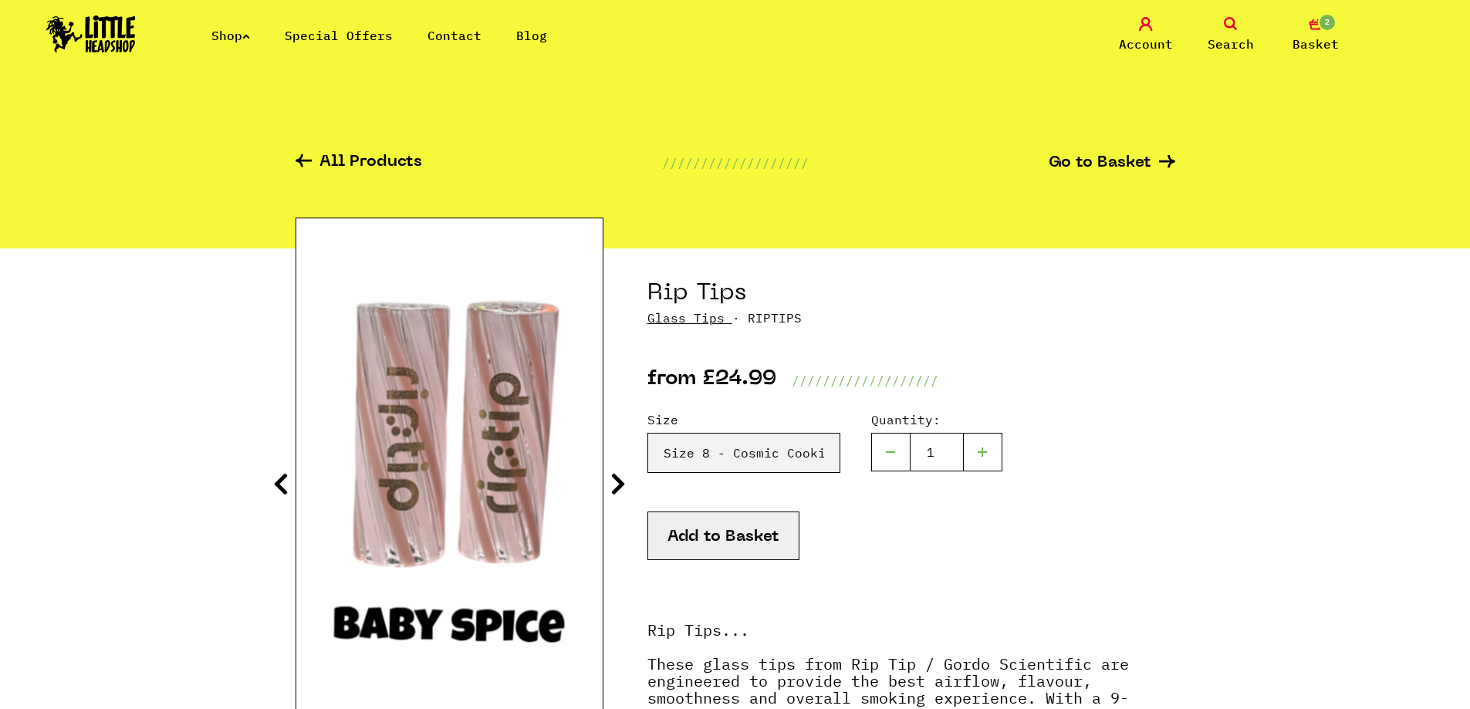
click at [617, 480] on icon at bounding box center [617, 484] width 15 height 25
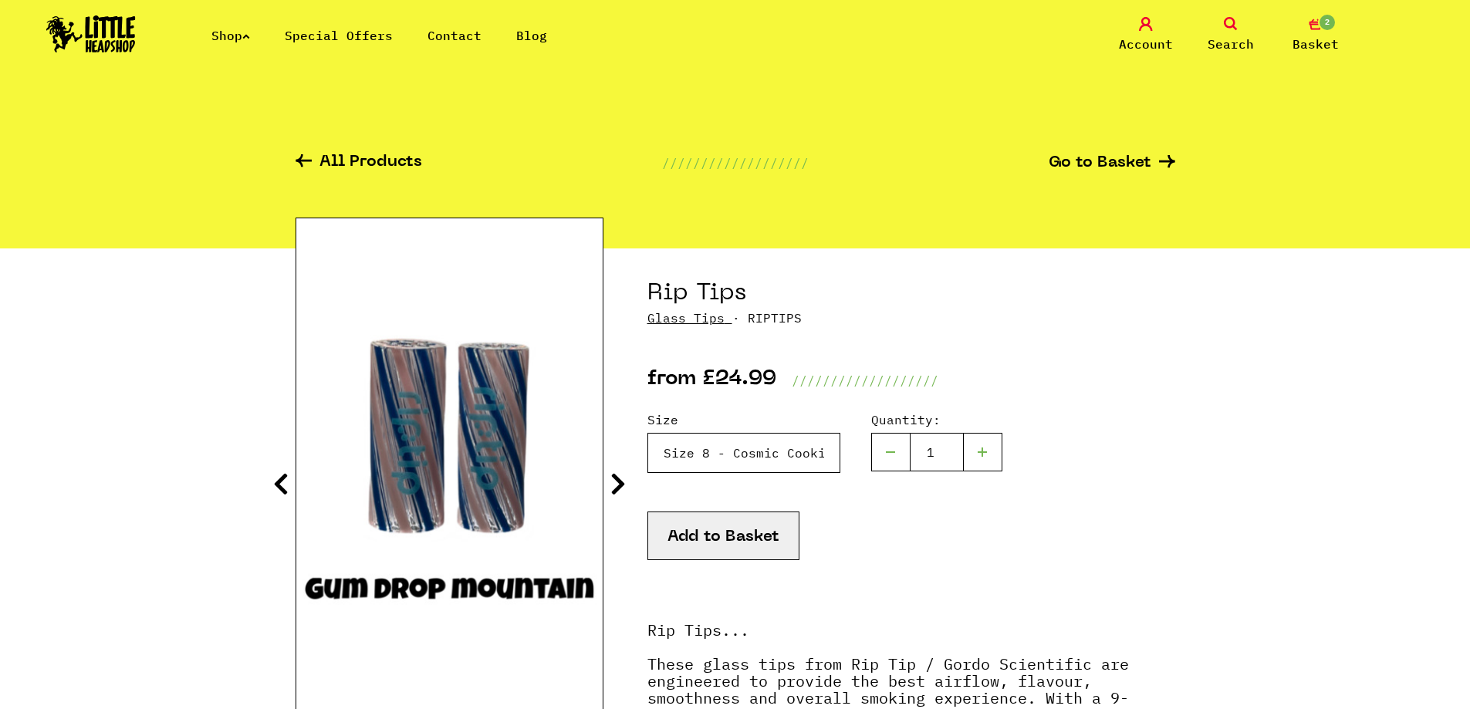
click at [679, 445] on select "Please Select a Size Rip Tips - Size 7 - Clear - £24.99 (Out of Stock) Rip Tips…" at bounding box center [743, 453] width 193 height 40
drag, startPoint x: 581, startPoint y: 496, endPoint x: 620, endPoint y: 495, distance: 38.6
click at [590, 496] on img at bounding box center [449, 471] width 306 height 383
click at [622, 493] on icon at bounding box center [617, 484] width 15 height 25
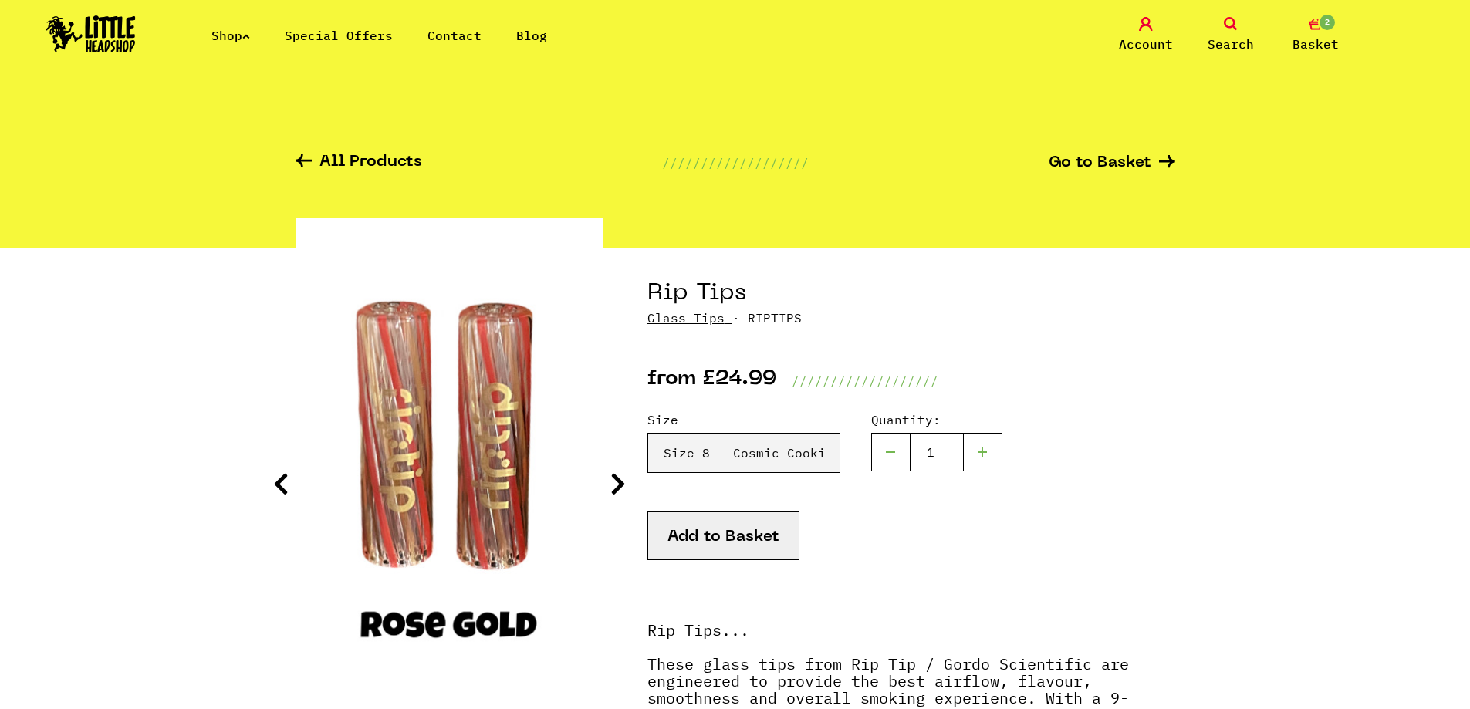
click at [622, 493] on icon at bounding box center [617, 484] width 15 height 25
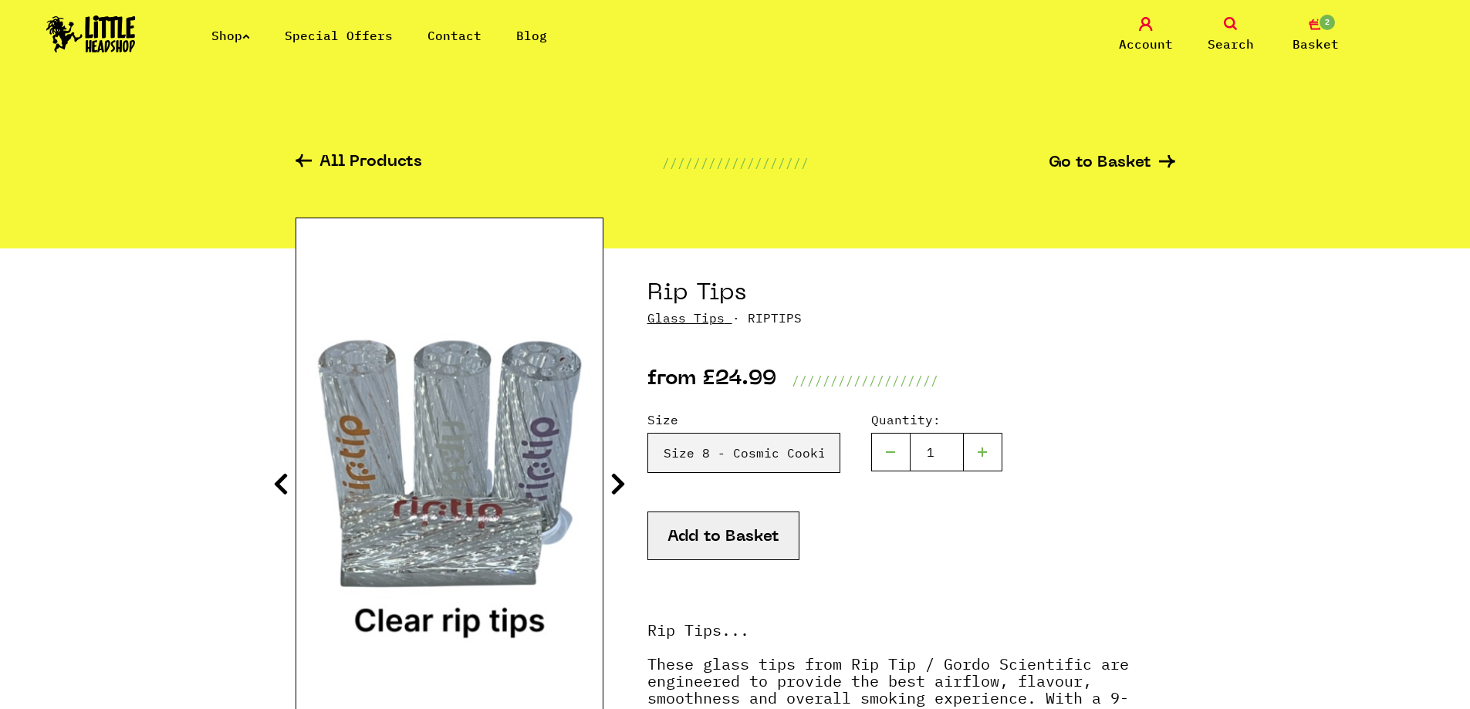
click at [622, 493] on icon at bounding box center [617, 484] width 15 height 25
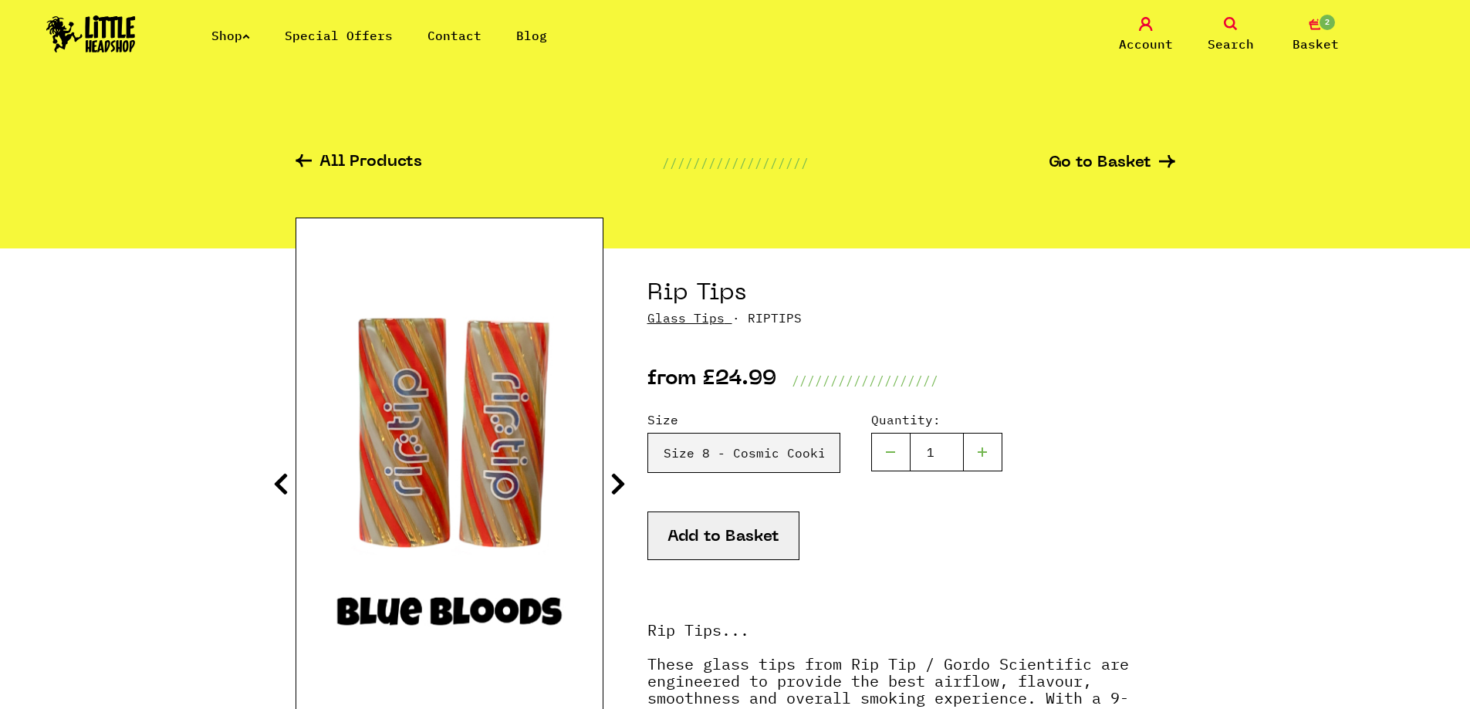
click at [622, 493] on icon at bounding box center [617, 484] width 15 height 25
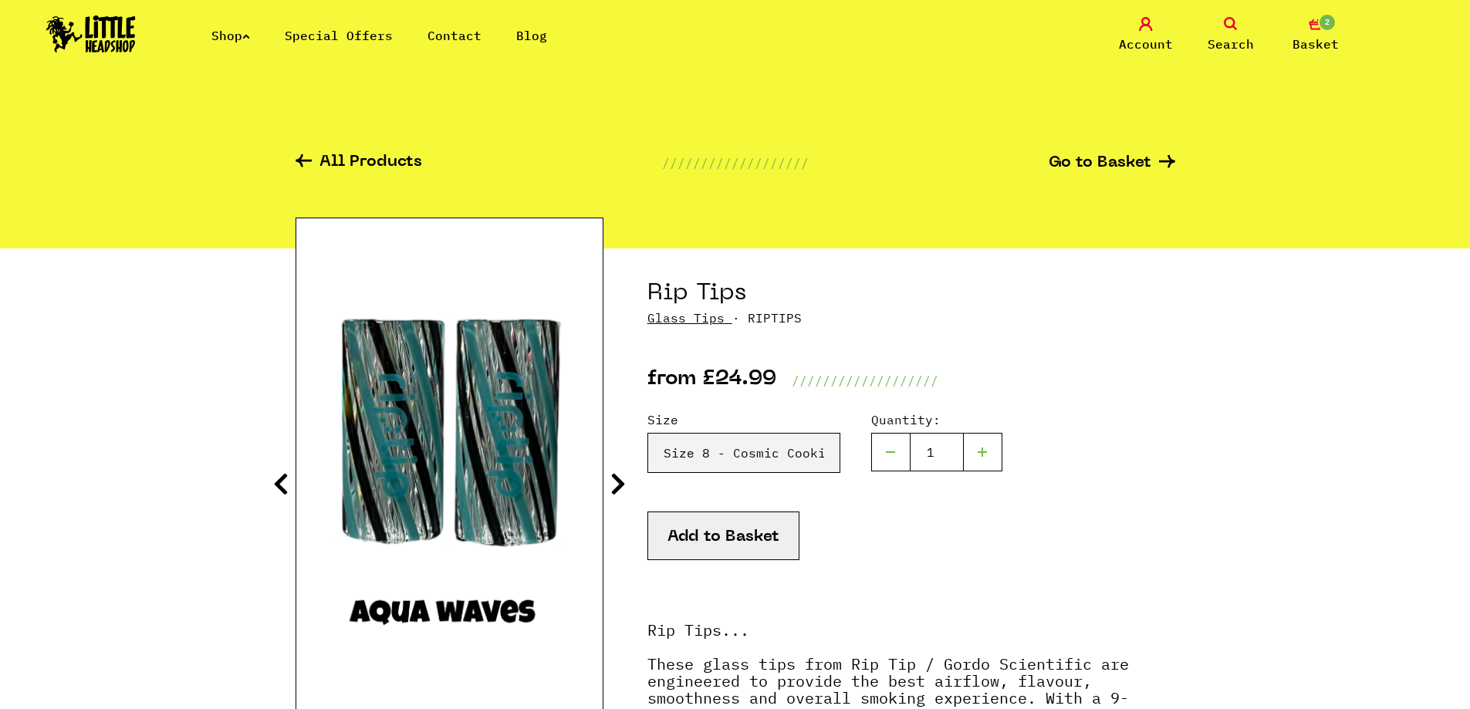
click at [622, 493] on icon at bounding box center [617, 484] width 15 height 25
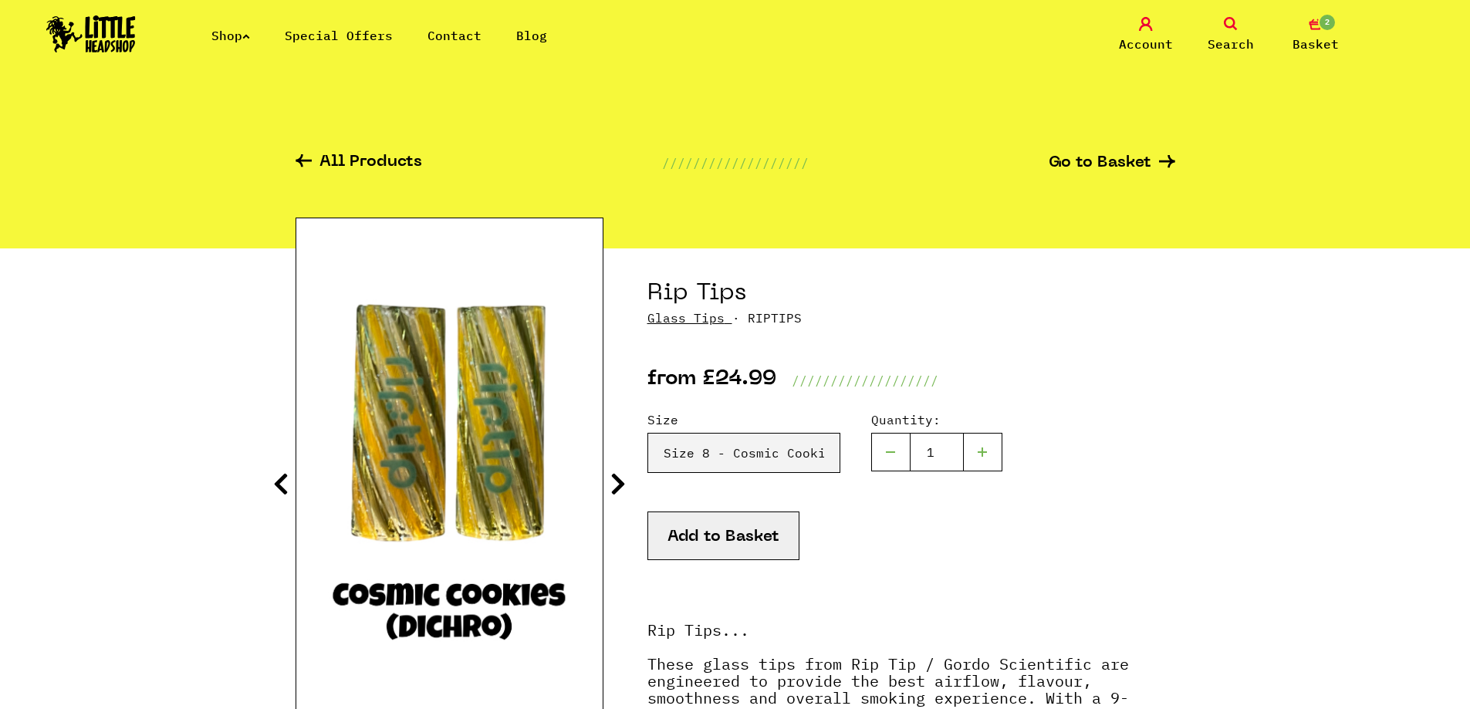
click at [622, 493] on icon at bounding box center [617, 484] width 15 height 25
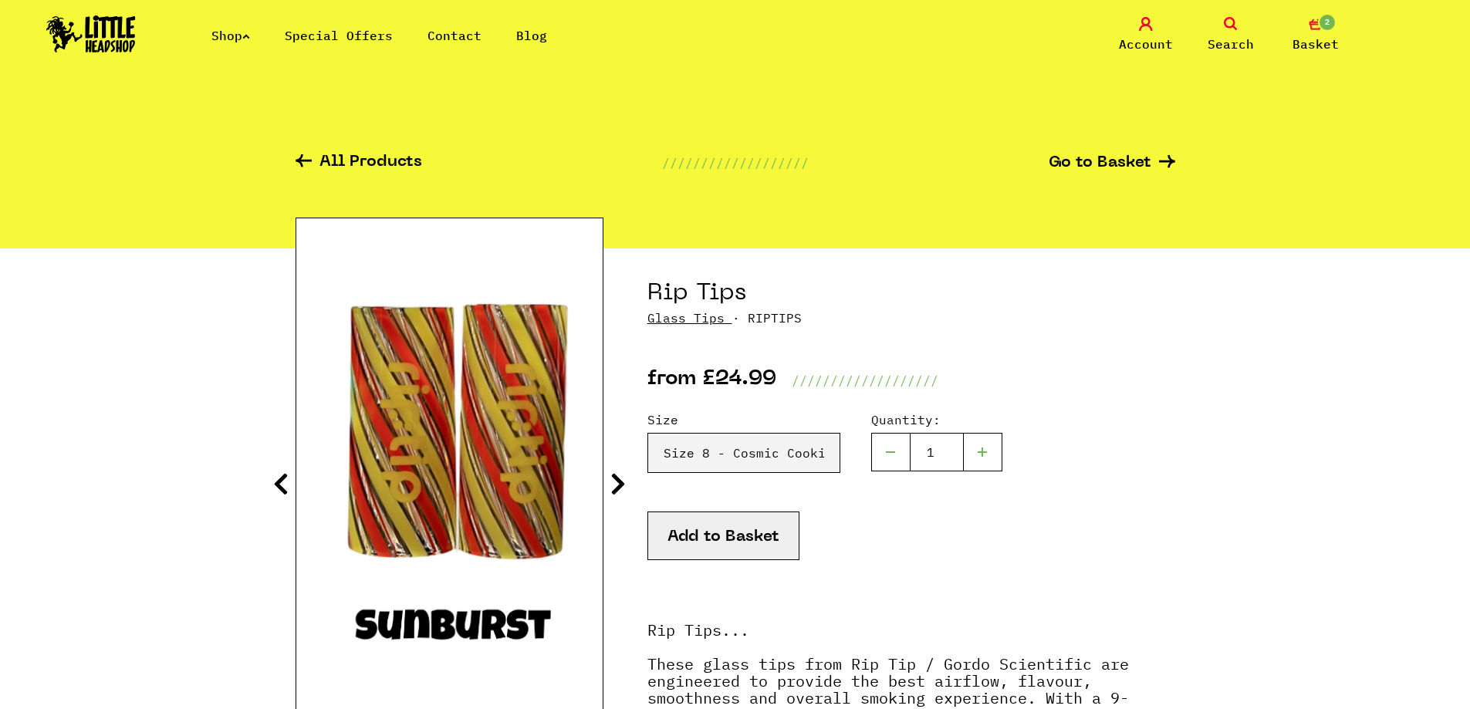
click at [622, 493] on icon at bounding box center [617, 484] width 15 height 25
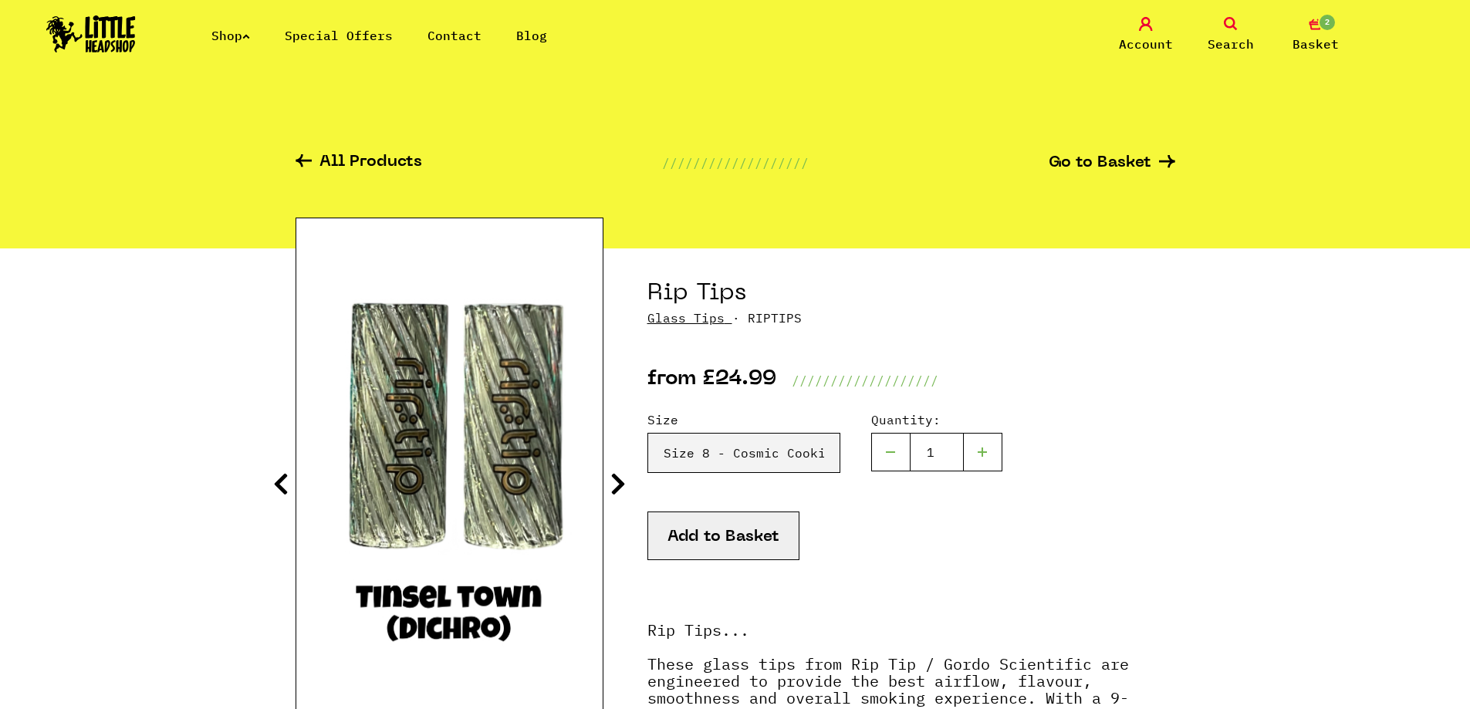
click at [622, 493] on icon at bounding box center [617, 484] width 15 height 25
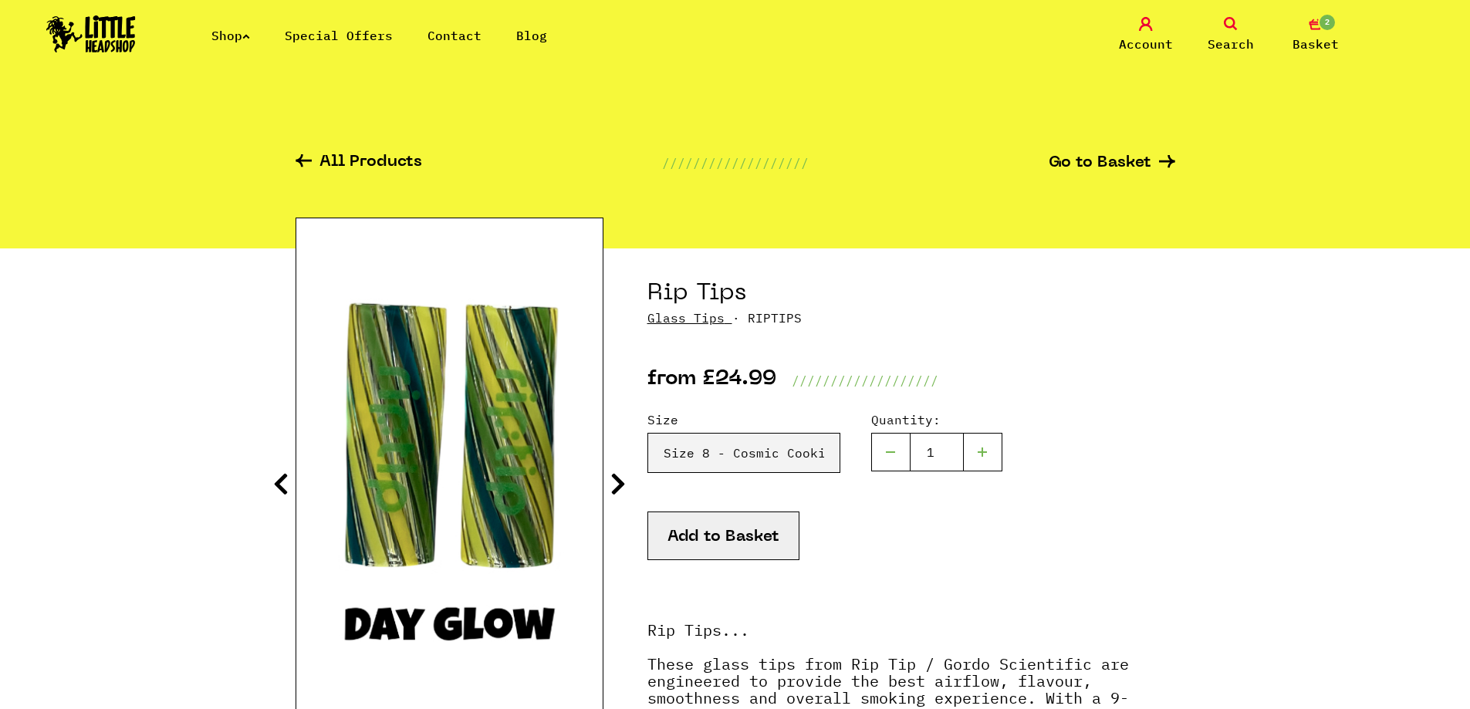
click at [622, 493] on icon at bounding box center [617, 484] width 15 height 25
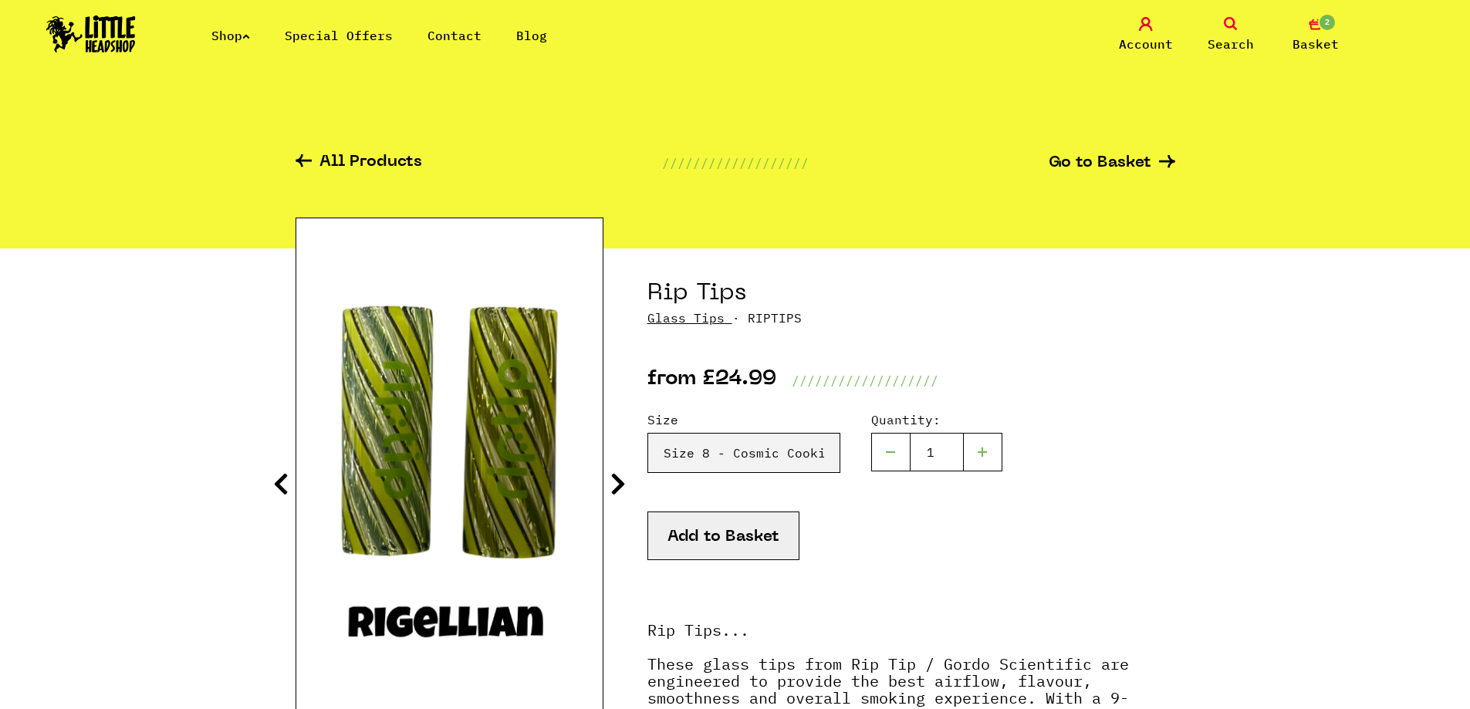
click at [622, 493] on icon at bounding box center [617, 484] width 15 height 25
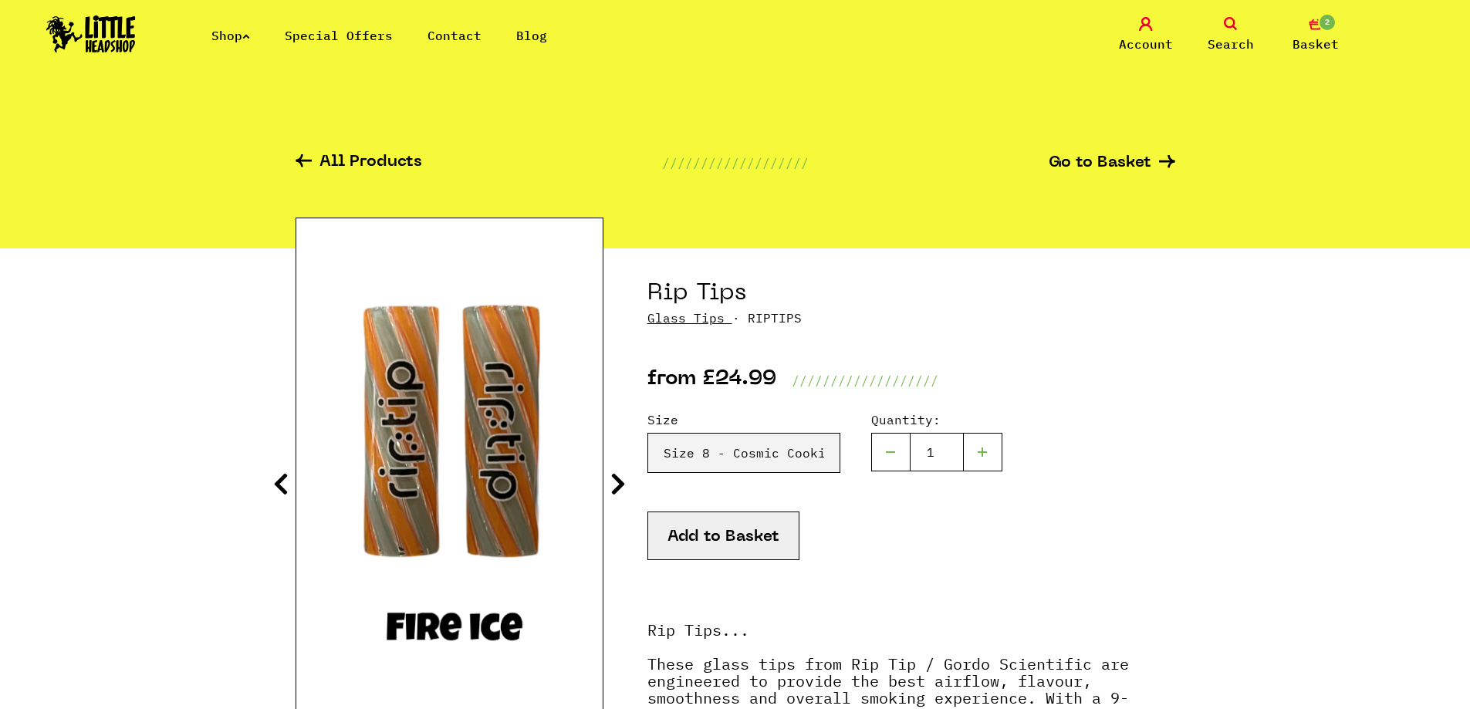
click at [622, 493] on icon at bounding box center [617, 484] width 15 height 25
